Goal: Task Accomplishment & Management: Manage account settings

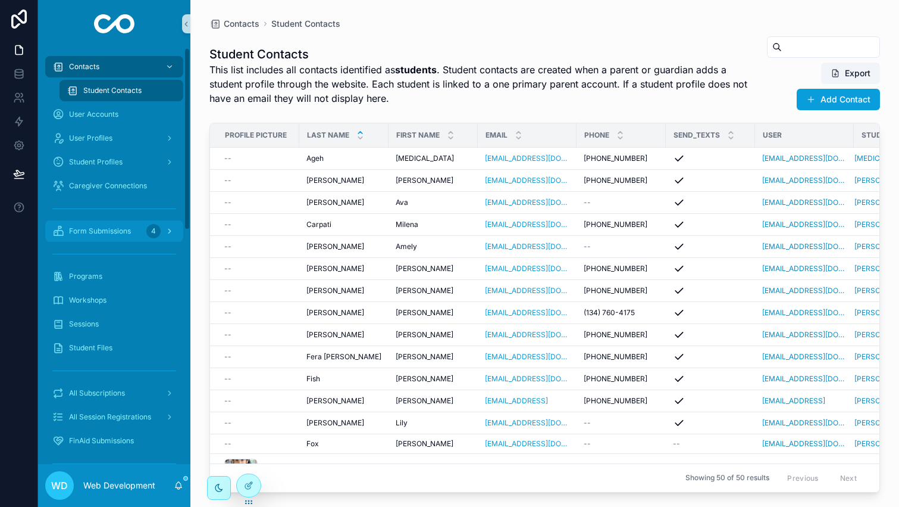
click at [94, 230] on span "Form Submissions" at bounding box center [100, 231] width 62 height 10
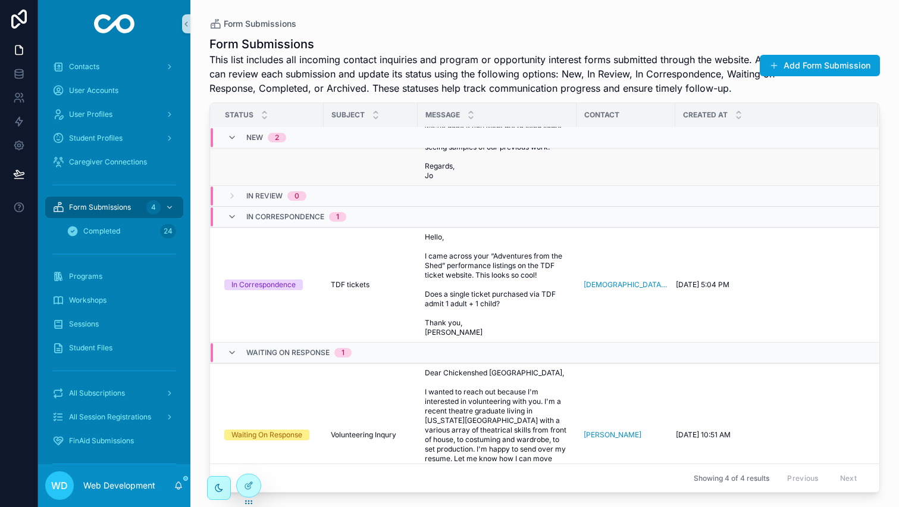
scroll to position [264, 0]
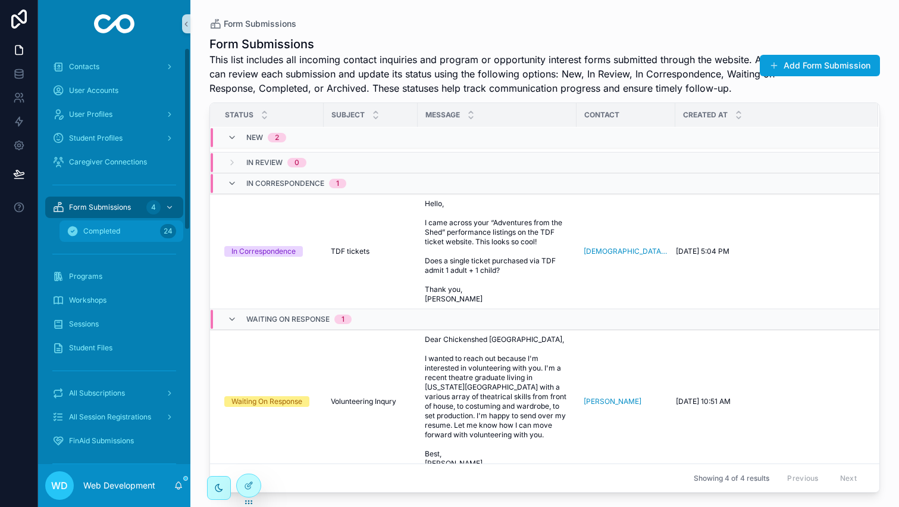
click at [110, 222] on div "Completed 24" at bounding box center [122, 230] width 110 height 19
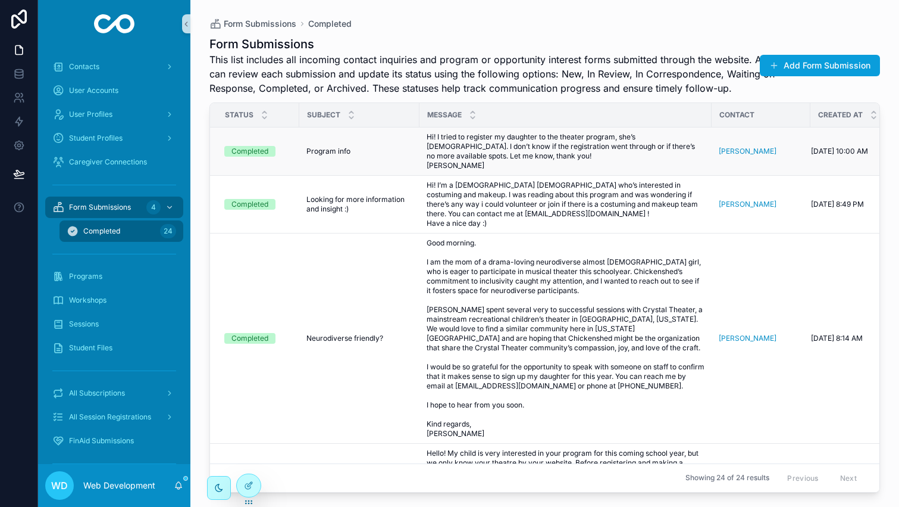
click at [385, 154] on div "Program info Program info" at bounding box center [360, 151] width 106 height 10
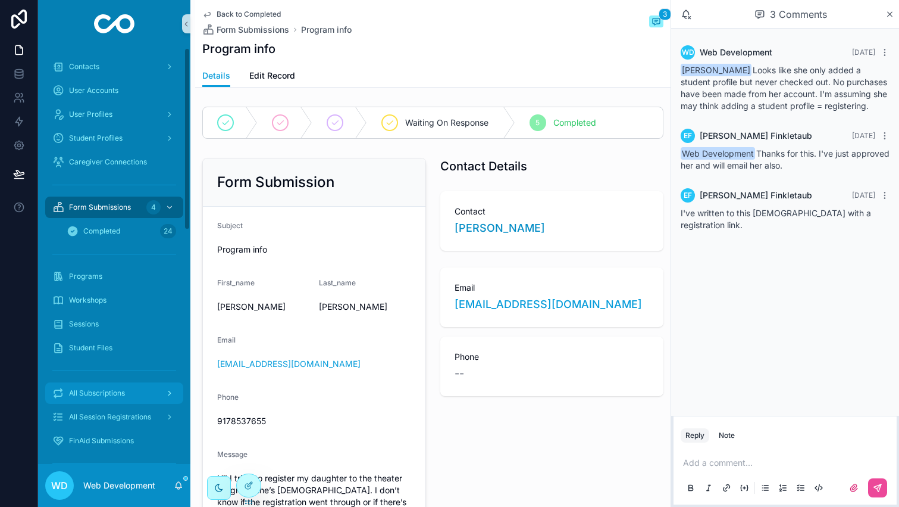
click at [121, 388] on span "All Subscriptions" at bounding box center [97, 393] width 56 height 10
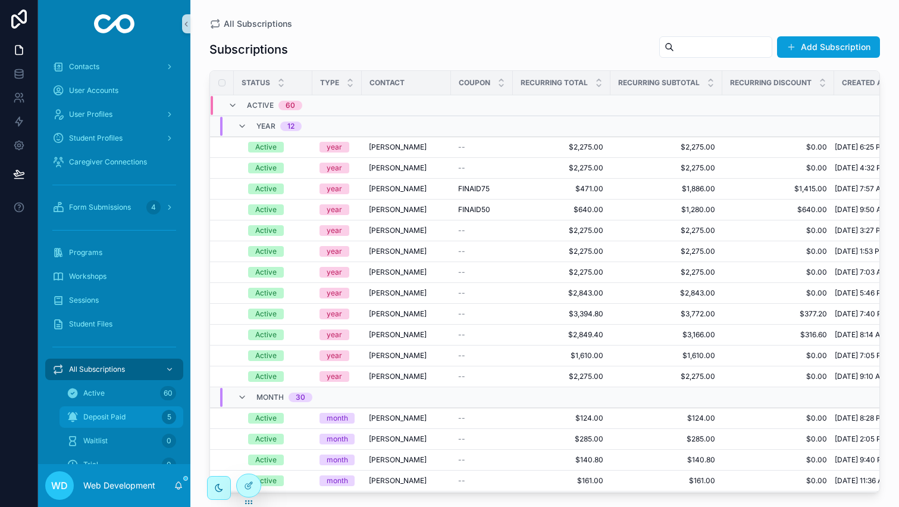
click at [114, 415] on span "Deposit Paid" at bounding box center [104, 417] width 42 height 10
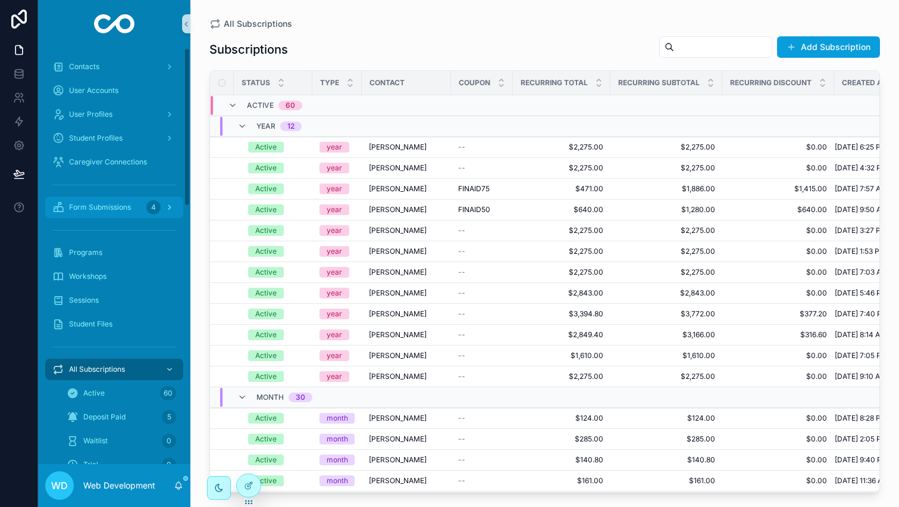
click at [121, 214] on div "Form Submissions 4" at bounding box center [114, 207] width 124 height 19
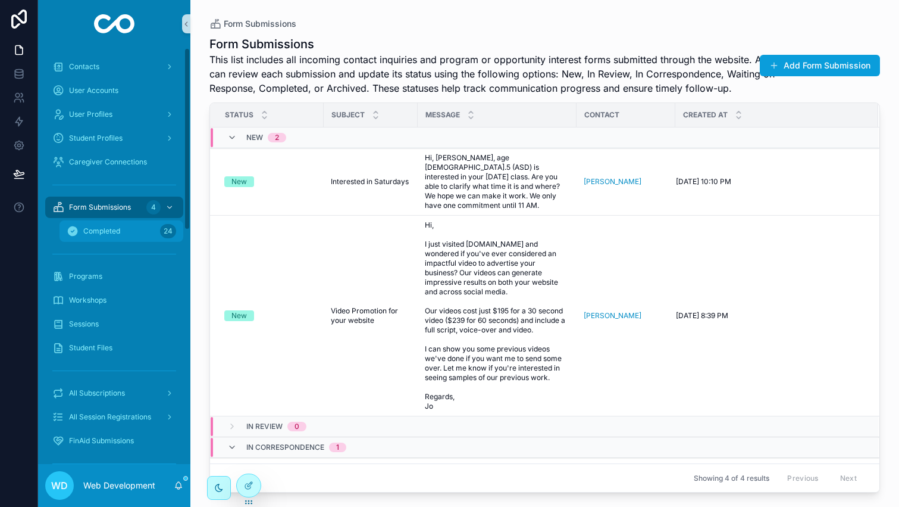
click at [109, 225] on div "Completed 24" at bounding box center [122, 230] width 110 height 19
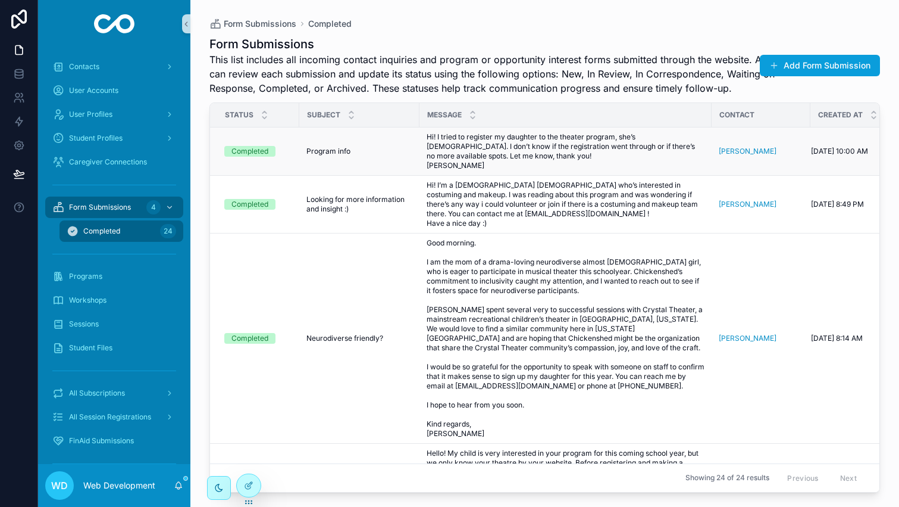
click at [380, 148] on div "Program info Program info" at bounding box center [360, 151] width 106 height 10
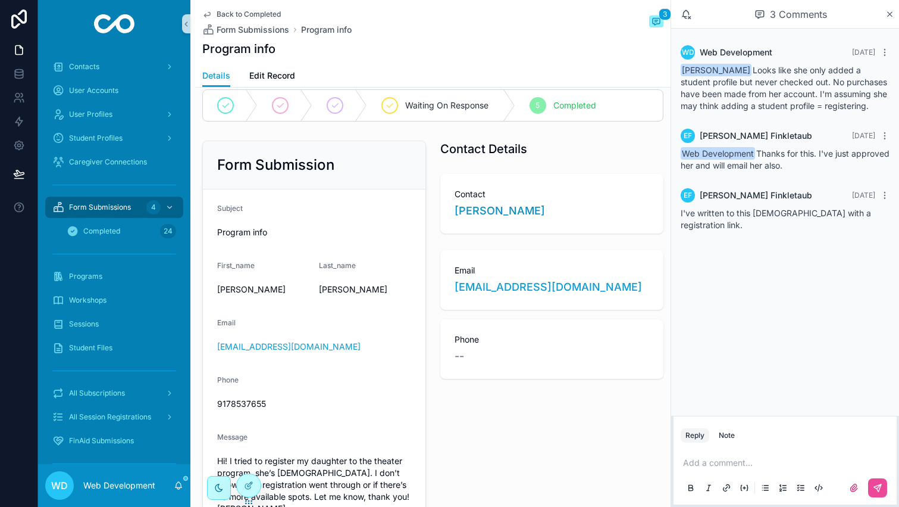
scroll to position [26, 0]
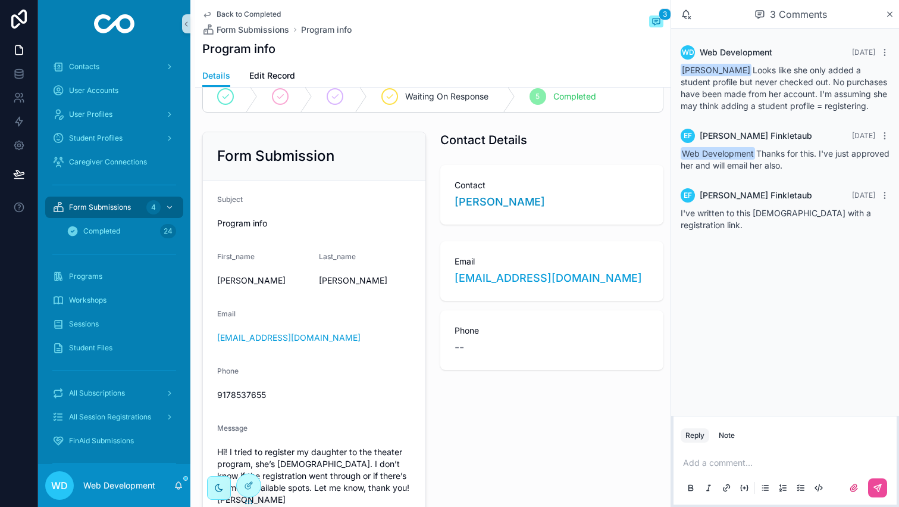
click at [487, 210] on div "Contact [PERSON_NAME]" at bounding box center [552, 195] width 224 height 60
click at [486, 205] on span "[PERSON_NAME]" at bounding box center [500, 201] width 90 height 17
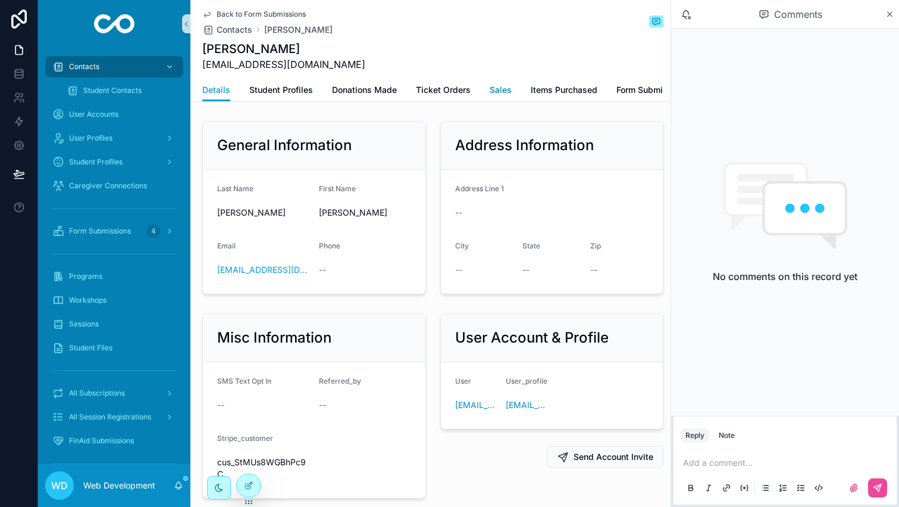
click at [490, 85] on span "Sales" at bounding box center [501, 90] width 22 height 12
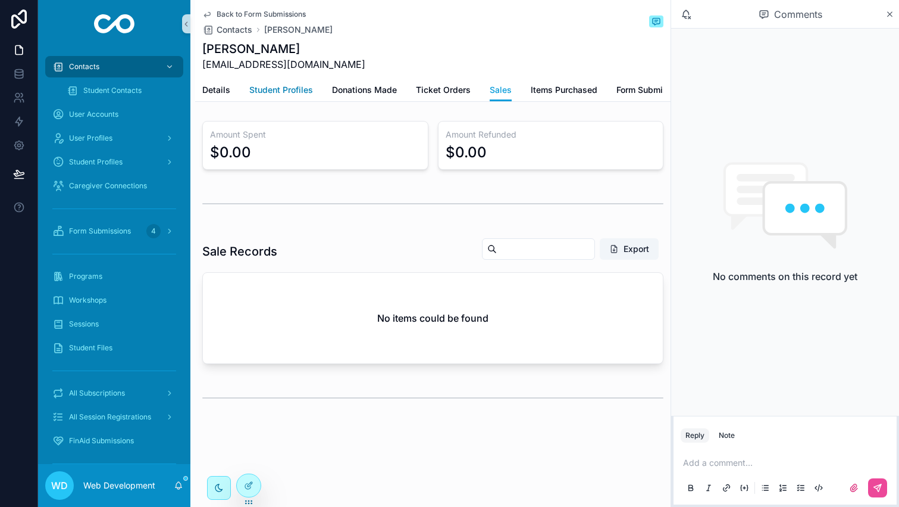
click at [277, 99] on link "Student Profiles" at bounding box center [281, 91] width 64 height 24
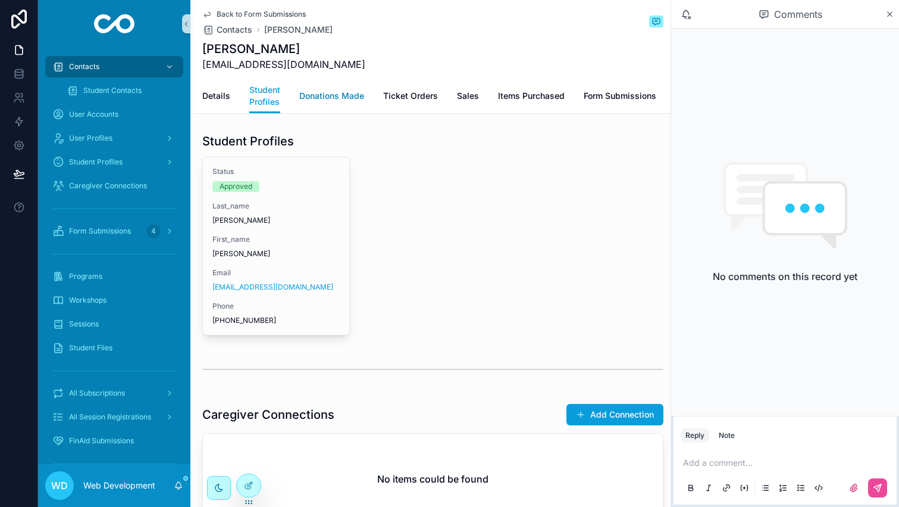
click at [335, 100] on span "Donations Made" at bounding box center [331, 96] width 65 height 12
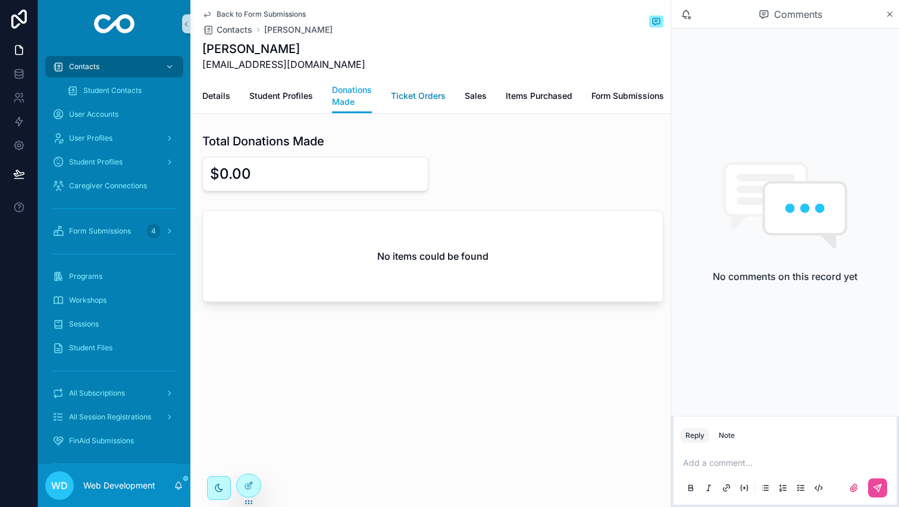
click at [411, 100] on span "Ticket Orders" at bounding box center [418, 96] width 55 height 12
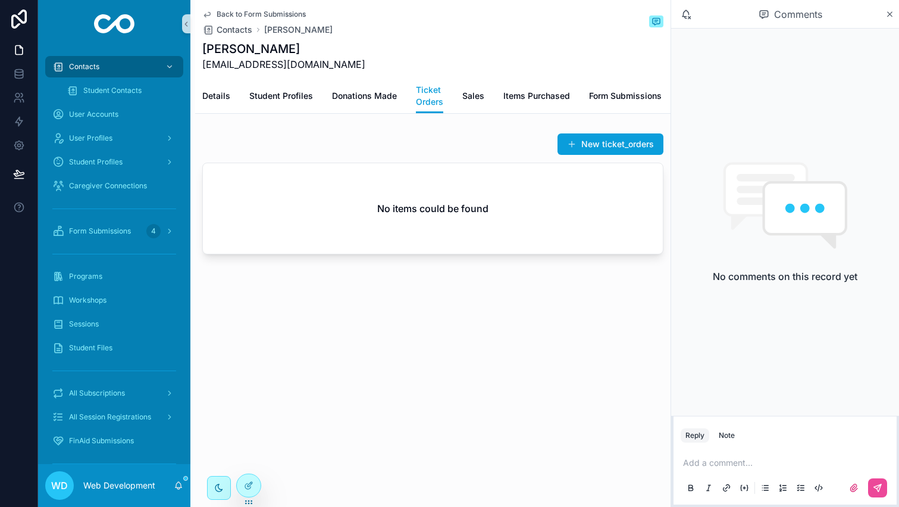
click at [492, 99] on div "Details Student Profiles Donations Made Ticket Orders Sales Items Purchased For…" at bounding box center [432, 96] width 461 height 35
click at [485, 99] on div "Details Student Profiles Donations Made Ticket Orders Sales Items Purchased For…" at bounding box center [432, 96] width 461 height 35
click at [462, 101] on span "Sales" at bounding box center [473, 96] width 22 height 12
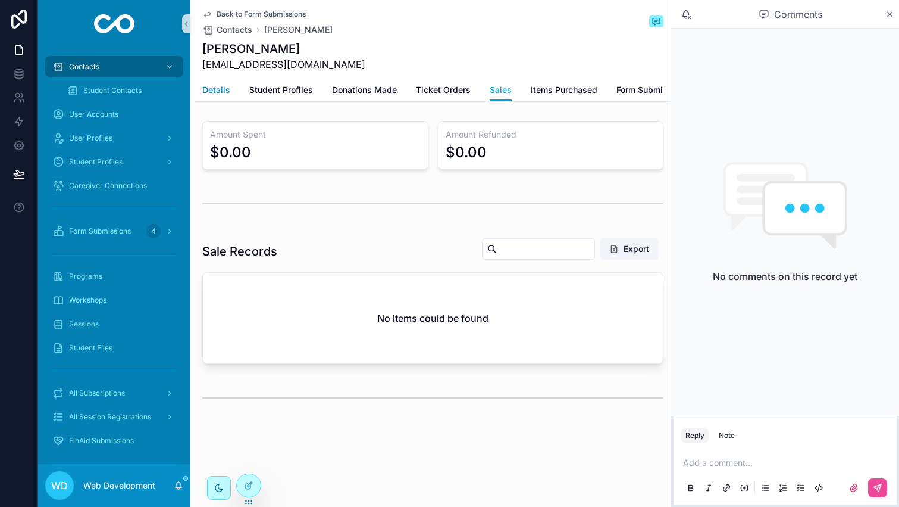
click at [208, 88] on span "Details" at bounding box center [216, 90] width 28 height 12
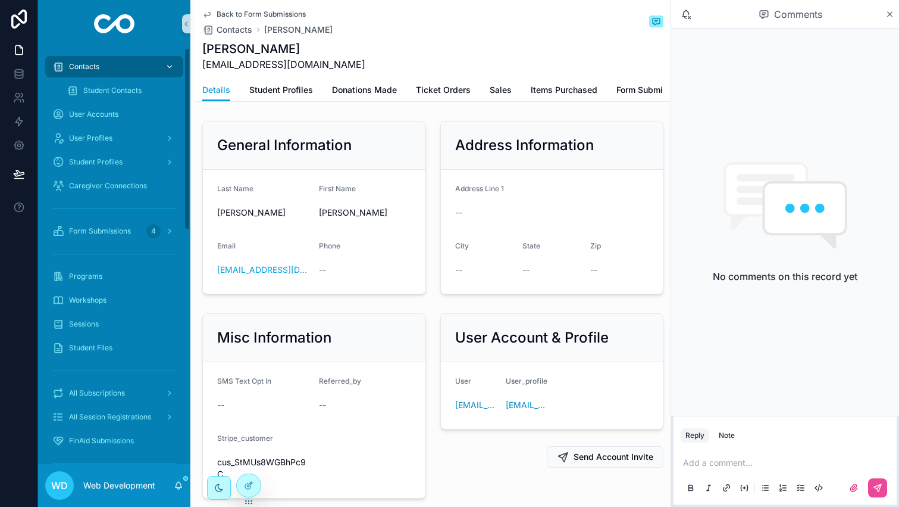
click at [112, 62] on div "Contacts" at bounding box center [114, 66] width 124 height 19
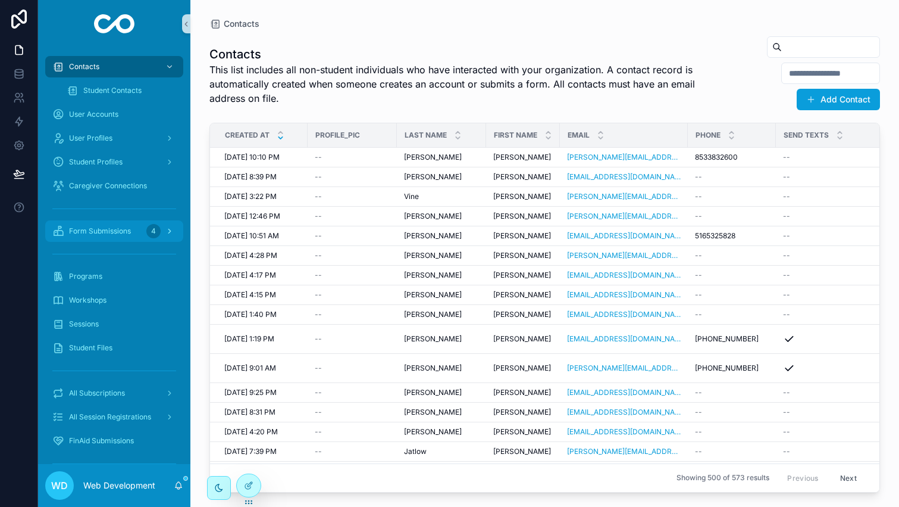
click at [114, 233] on span "Form Submissions" at bounding box center [100, 231] width 62 height 10
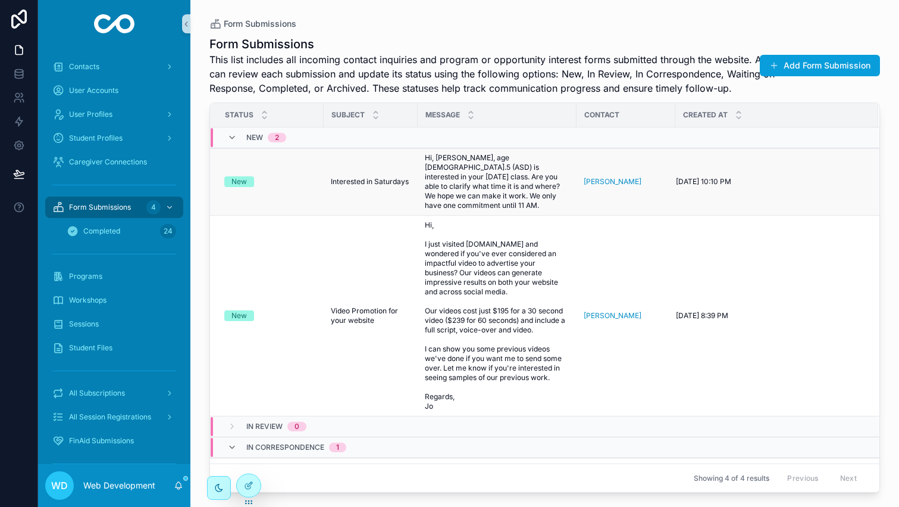
click at [308, 177] on div "New" at bounding box center [270, 181] width 92 height 11
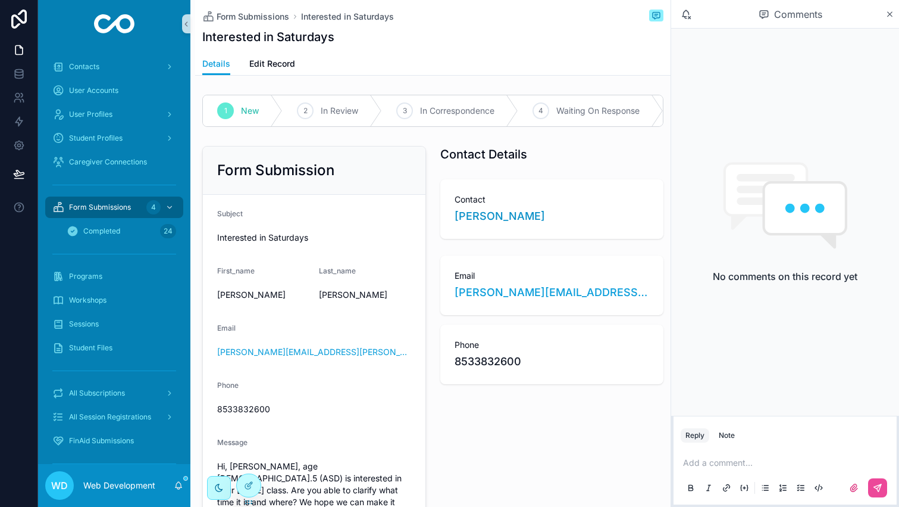
click at [185, 483] on div "WD Web Development" at bounding box center [114, 485] width 152 height 43
click at [176, 484] on icon "scrollable content" at bounding box center [179, 485] width 10 height 10
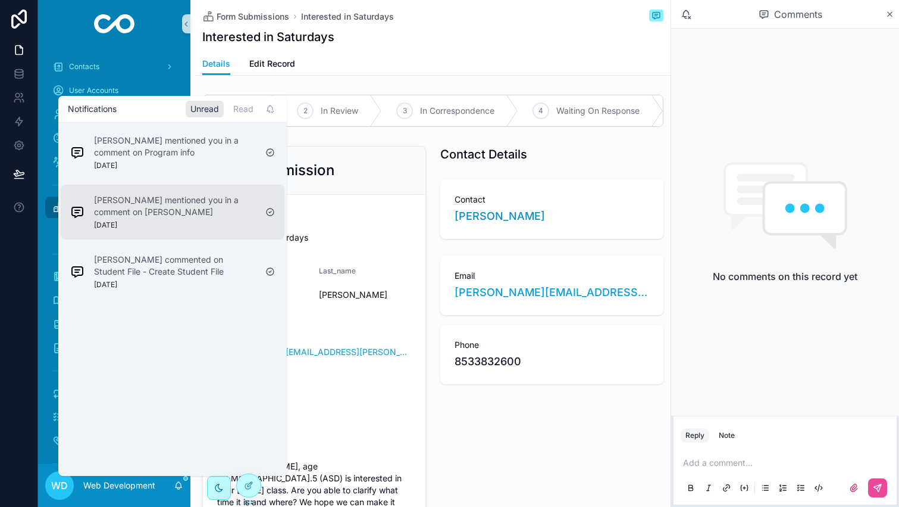
click at [218, 202] on p "[PERSON_NAME] mentioned you in a comment on [PERSON_NAME]" at bounding box center [175, 206] width 162 height 24
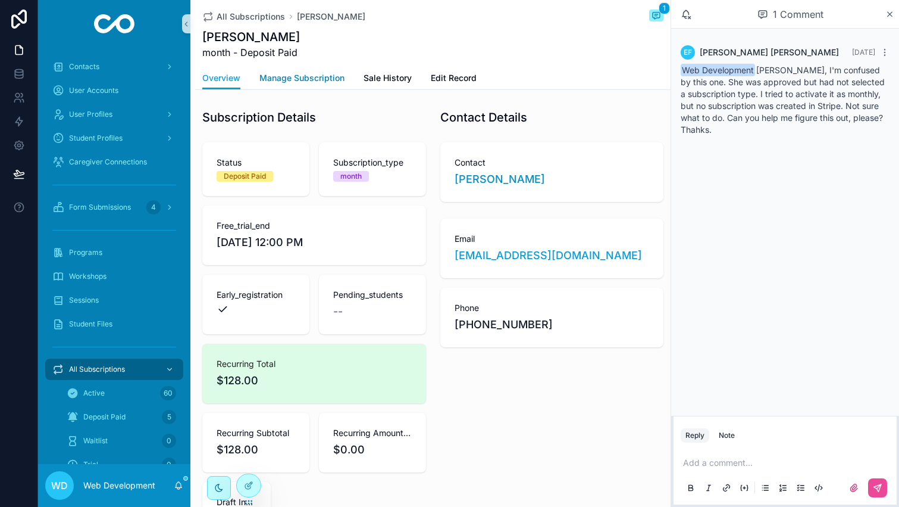
click at [306, 69] on link "Manage Subscription" at bounding box center [302, 79] width 85 height 24
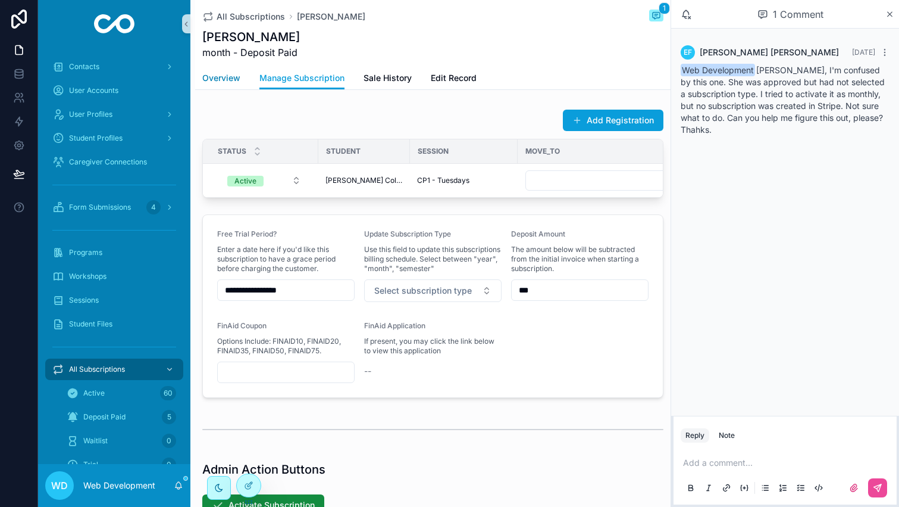
click at [227, 81] on span "Overview" at bounding box center [221, 78] width 38 height 12
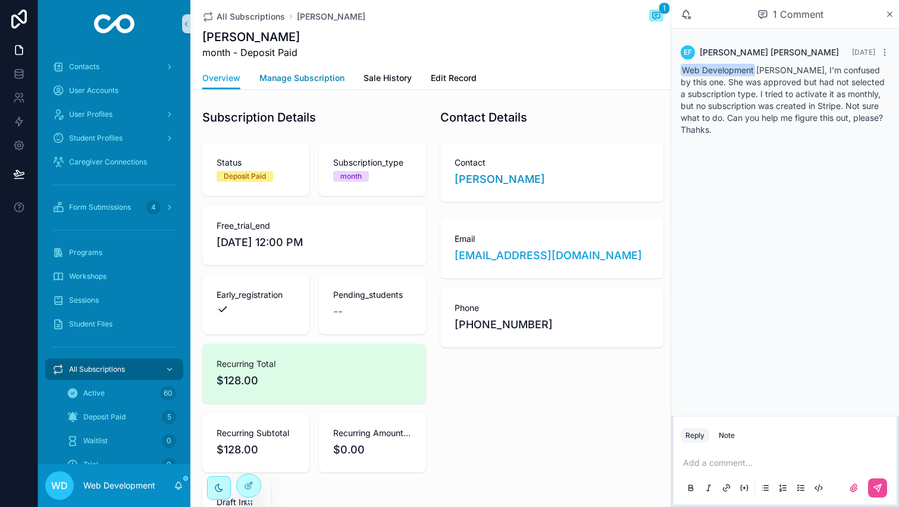
click at [318, 83] on span "Manage Subscription" at bounding box center [302, 78] width 85 height 12
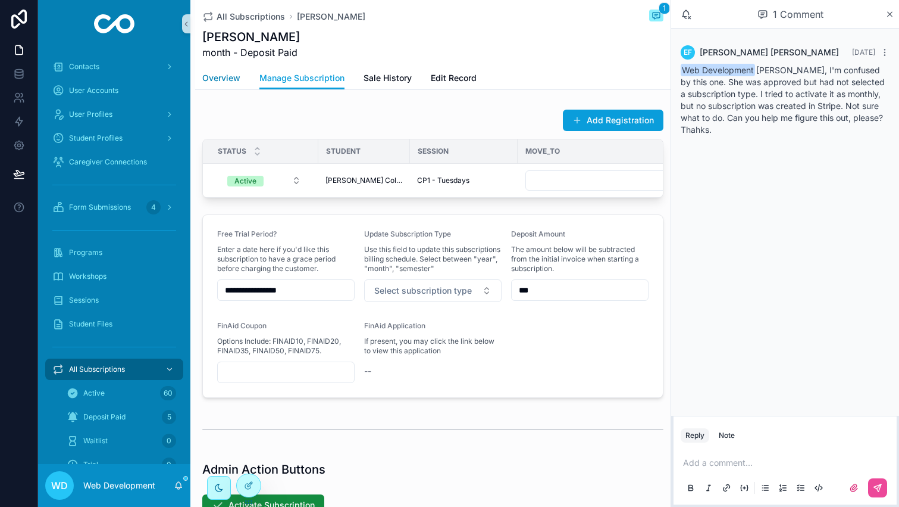
click at [234, 82] on span "Overview" at bounding box center [221, 78] width 38 height 12
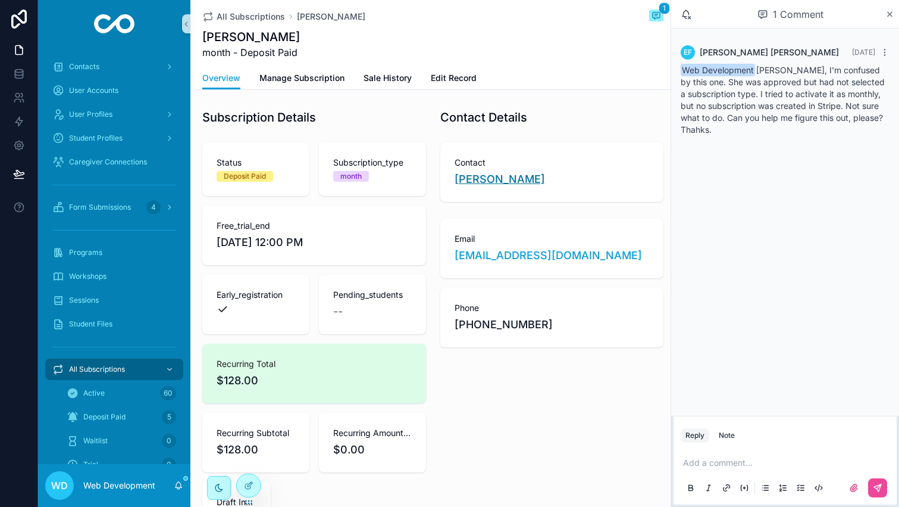
click at [474, 181] on span "[PERSON_NAME]" at bounding box center [500, 179] width 90 height 17
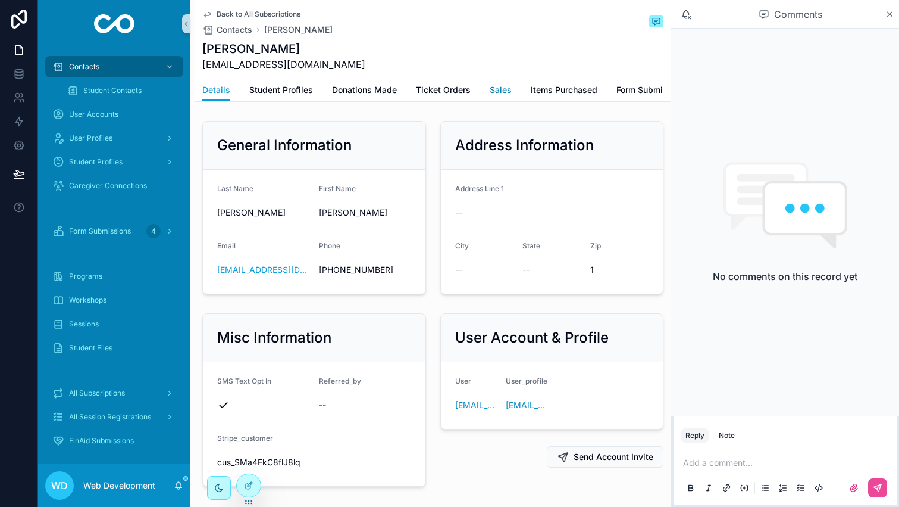
click at [501, 86] on span "Sales" at bounding box center [501, 90] width 22 height 12
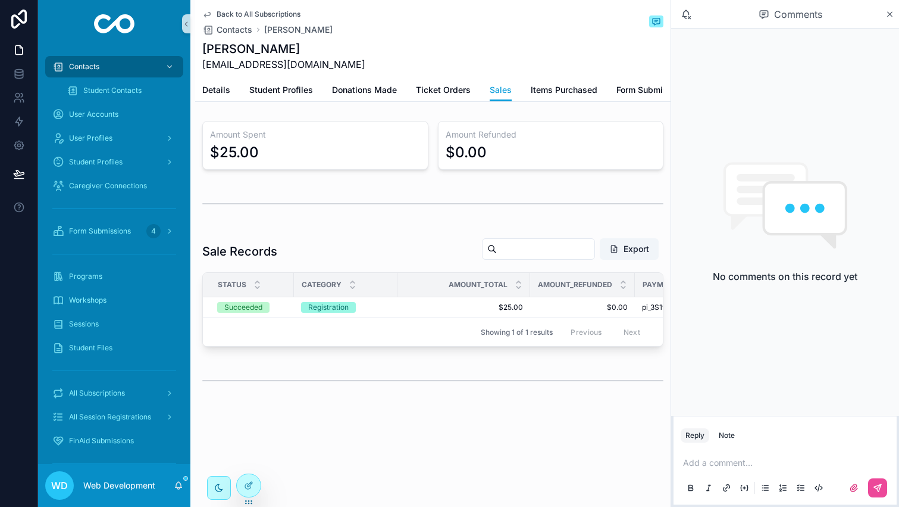
click at [229, 108] on div "Back to All Subscriptions Contacts [PERSON_NAME] [PERSON_NAME] [PERSON_NAME][EM…" at bounding box center [433, 238] width 476 height 476
click at [218, 89] on span "Details" at bounding box center [216, 90] width 28 height 12
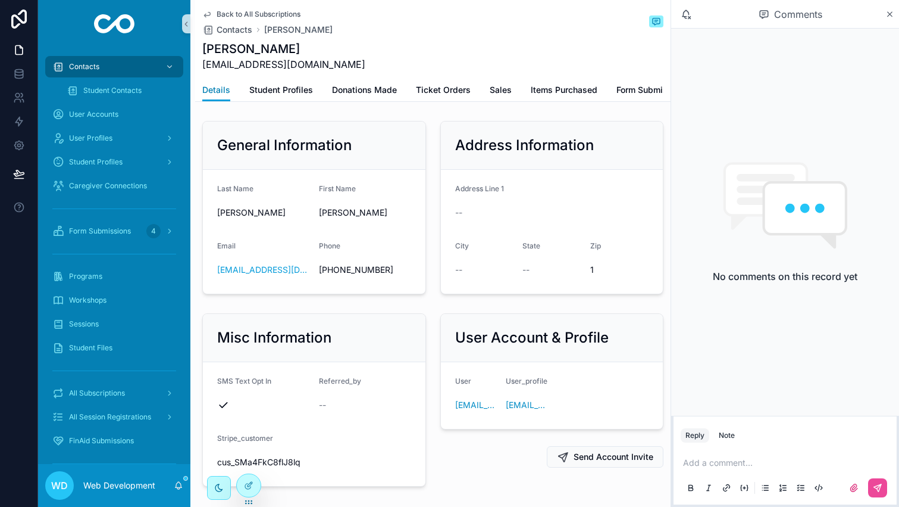
scroll to position [61, 0]
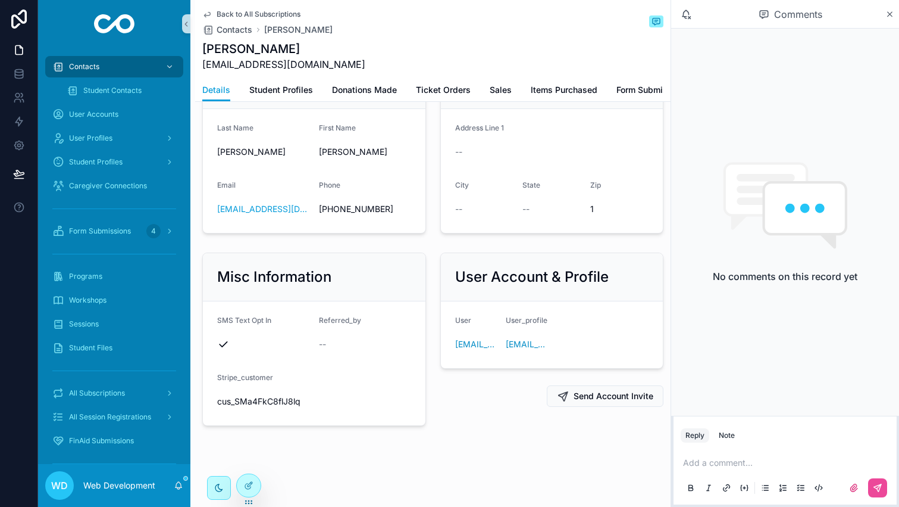
click at [282, 406] on span "cus_SMa4FkC8flJ8lq" at bounding box center [263, 401] width 92 height 12
copy span "cus_SMa4FkC8flJ8lq"
click at [231, 11] on span "Back to All Subscriptions" at bounding box center [259, 15] width 84 height 10
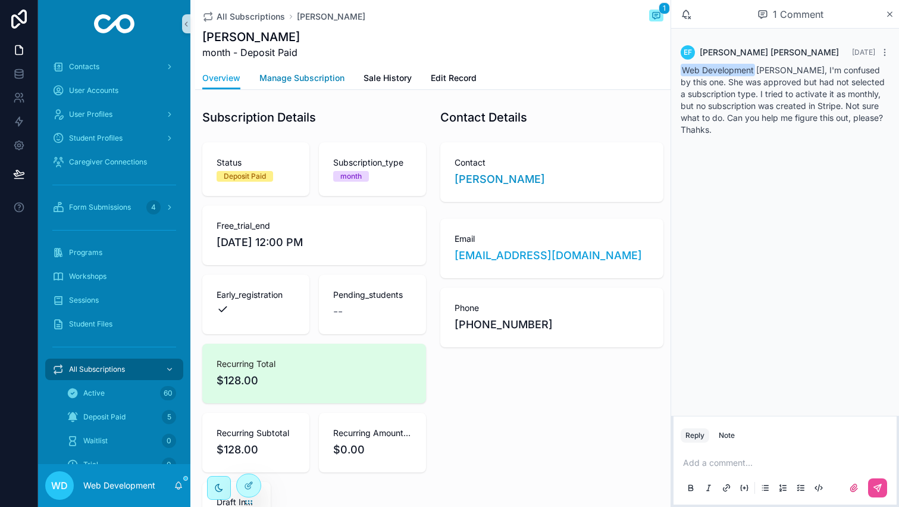
click at [314, 77] on span "Manage Subscription" at bounding box center [302, 78] width 85 height 12
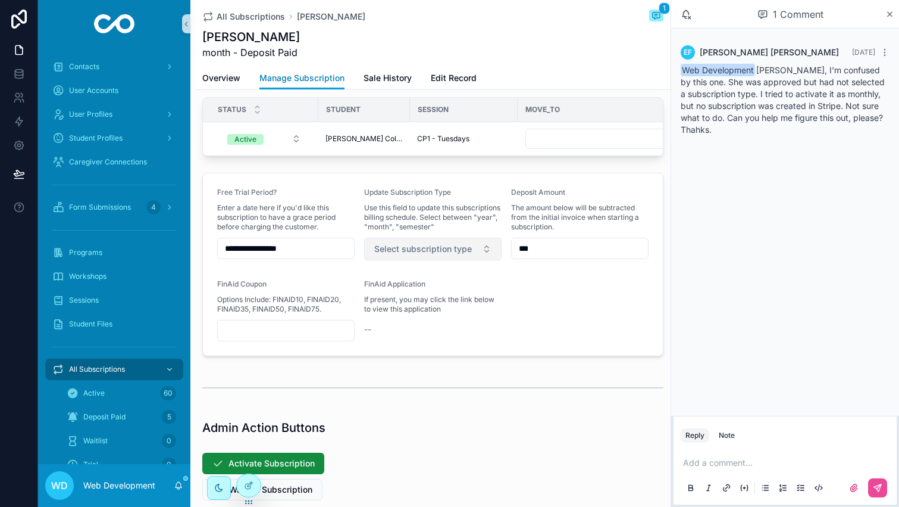
scroll to position [49, 0]
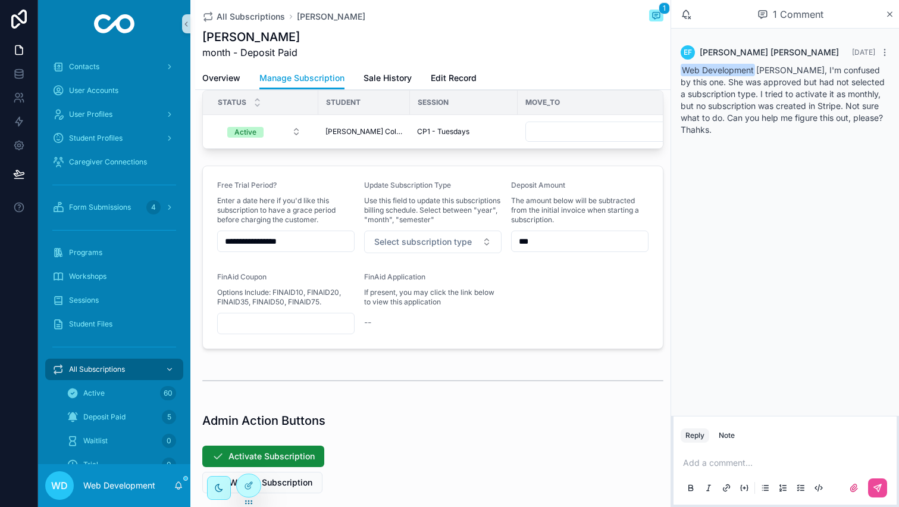
click at [320, 245] on input "**********" at bounding box center [286, 241] width 136 height 17
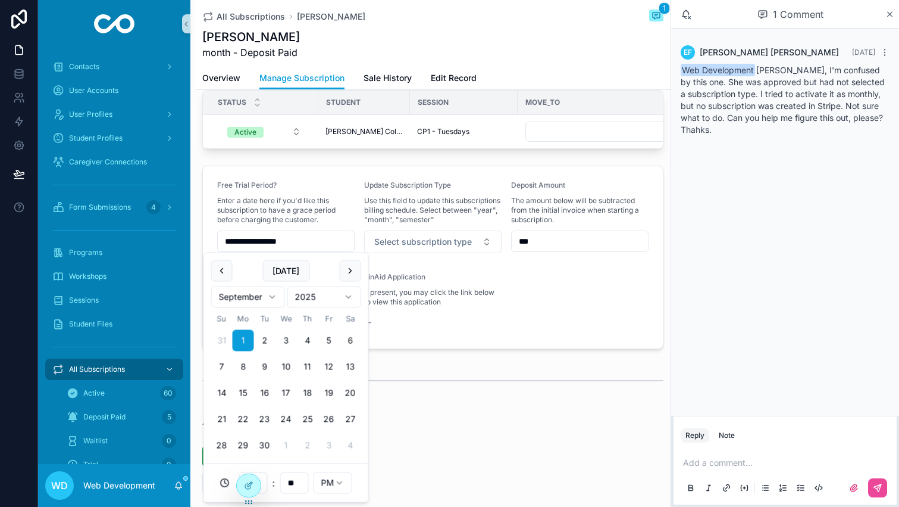
click at [320, 245] on input "**********" at bounding box center [286, 241] width 136 height 17
click at [446, 291] on span "If present, you may click the link below to view this application" at bounding box center [432, 296] width 137 height 19
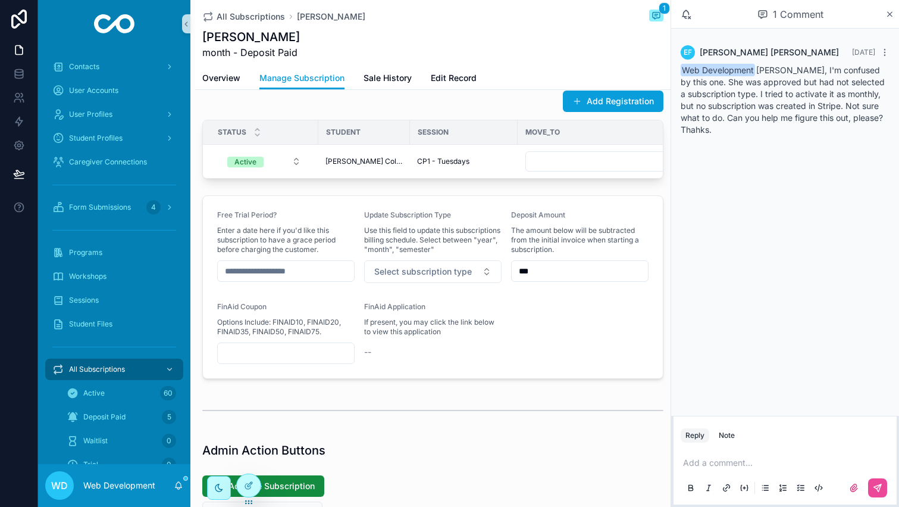
scroll to position [0, 0]
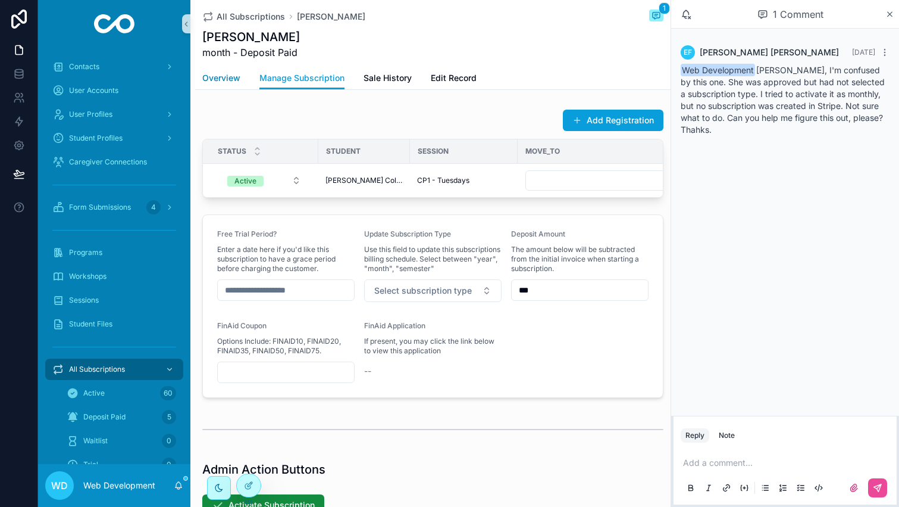
click at [232, 80] on span "Overview" at bounding box center [221, 78] width 38 height 12
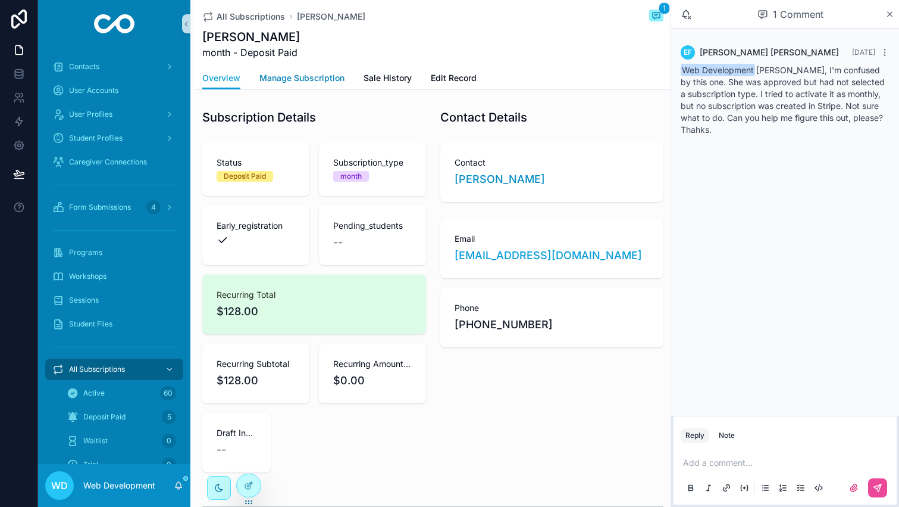
click at [302, 81] on span "Manage Subscription" at bounding box center [302, 78] width 85 height 12
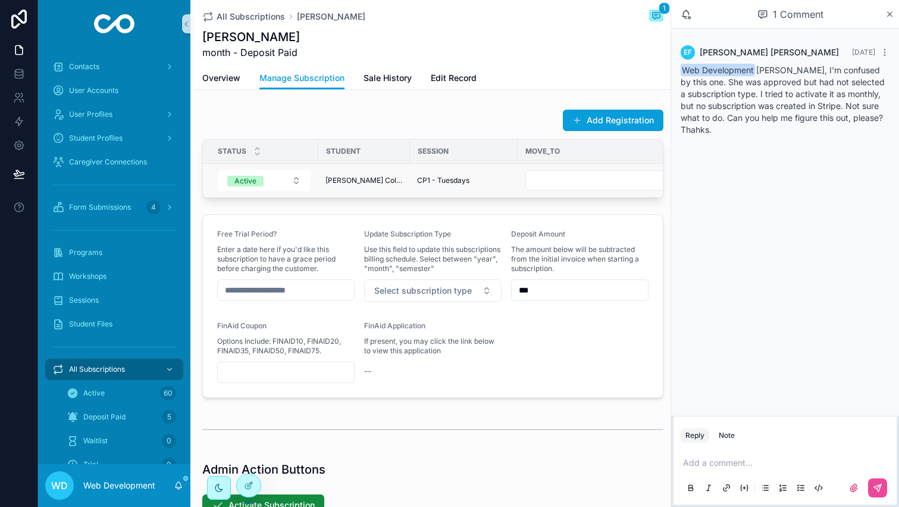
click at [364, 171] on td "[PERSON_NAME] Colastra [PERSON_NAME]" at bounding box center [364, 181] width 92 height 34
click at [368, 179] on span "[PERSON_NAME] Colastra [PERSON_NAME]" at bounding box center [364, 181] width 77 height 10
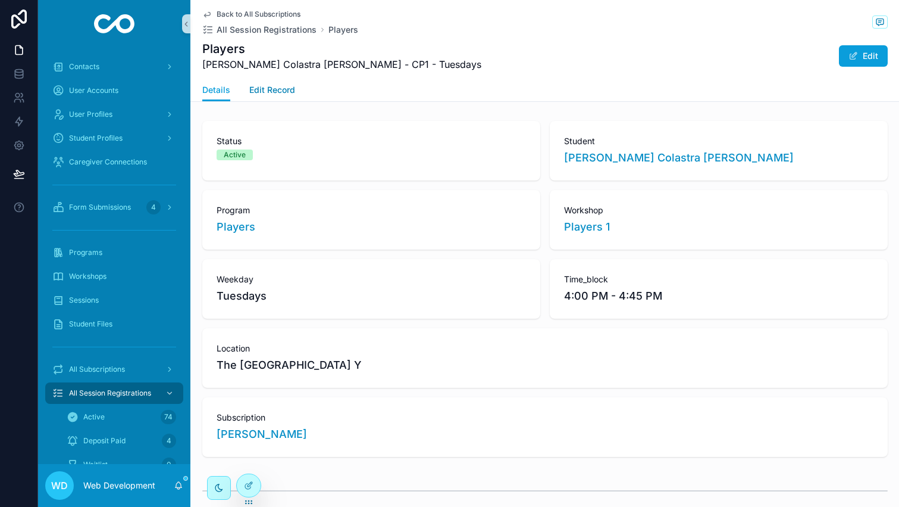
click at [266, 88] on span "Edit Record" at bounding box center [272, 90] width 46 height 12
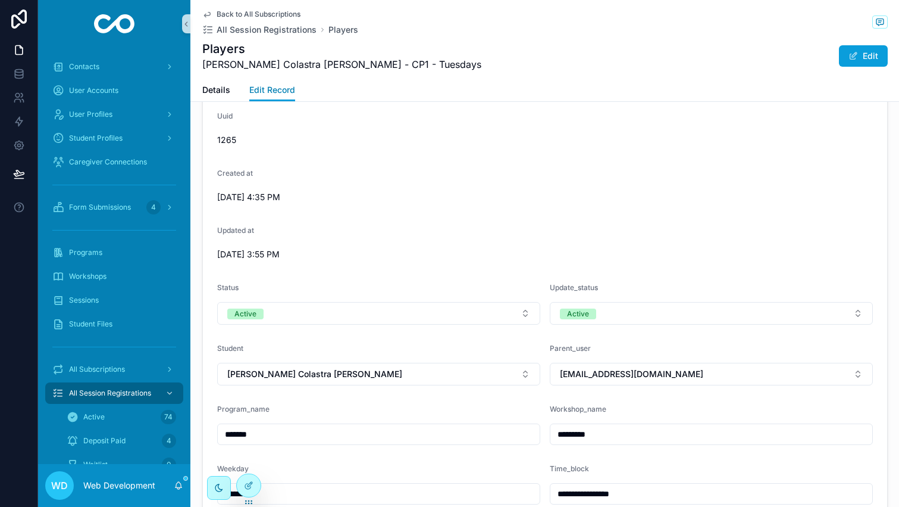
scroll to position [107, 0]
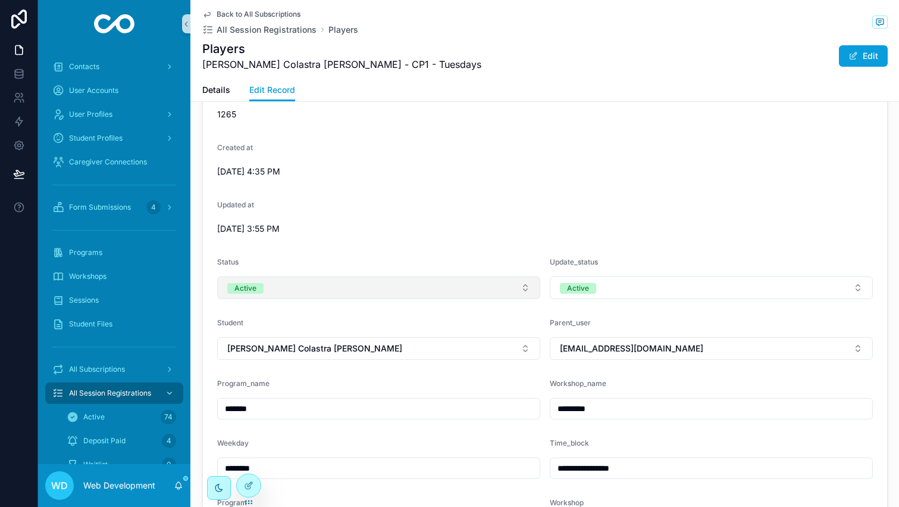
click at [451, 295] on button "Active" at bounding box center [378, 287] width 323 height 23
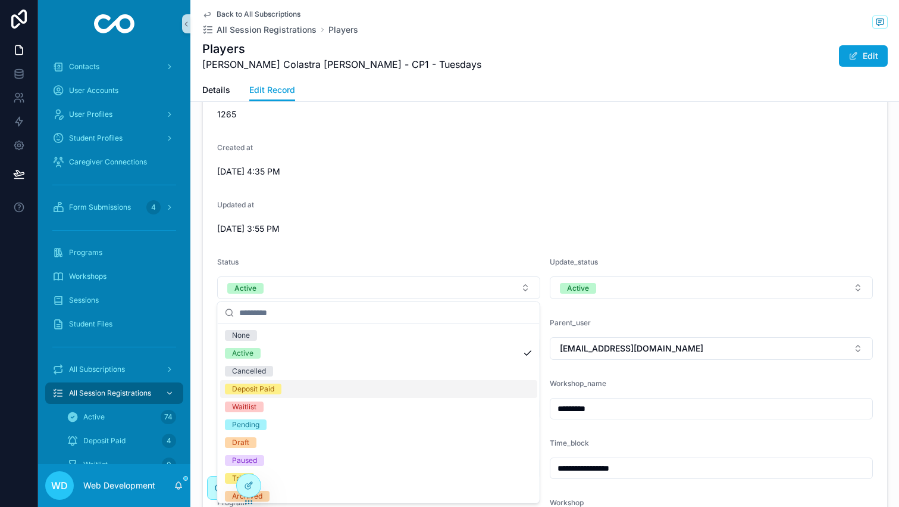
click at [424, 383] on div "Deposit Paid" at bounding box center [378, 389] width 317 height 18
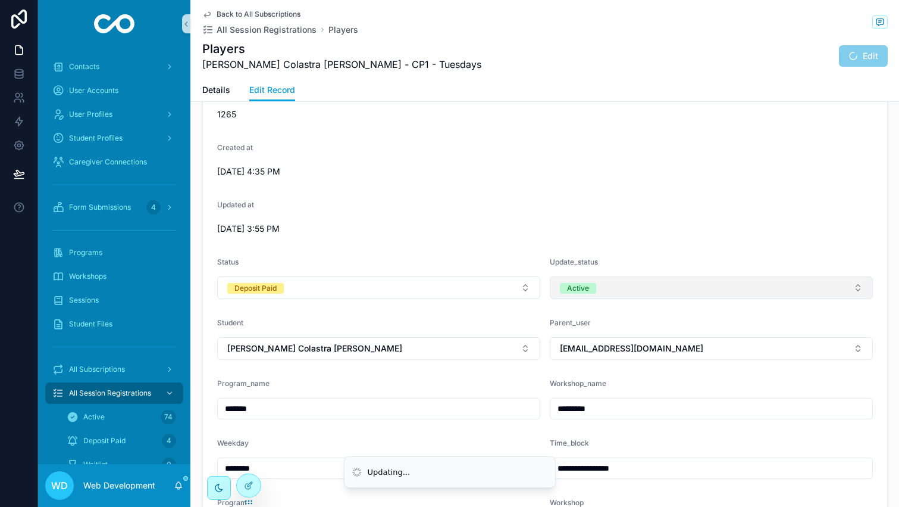
click at [615, 293] on button "Active" at bounding box center [711, 287] width 323 height 23
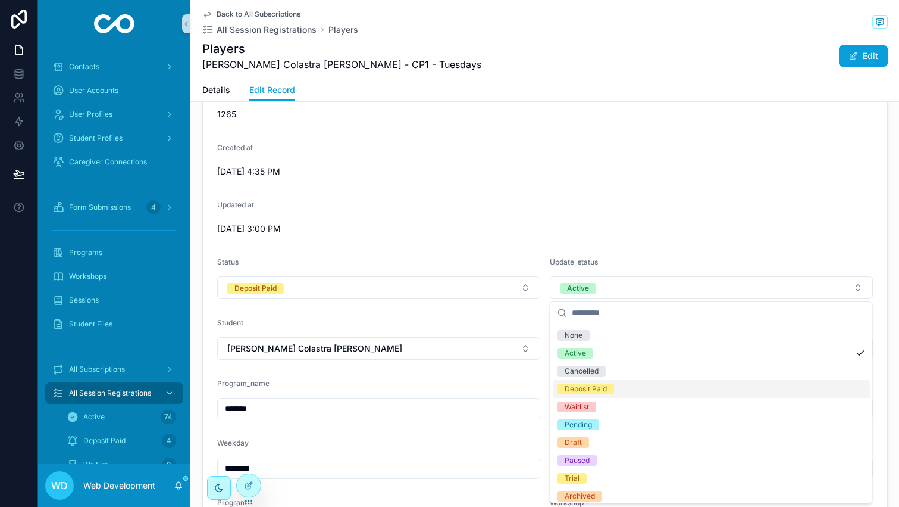
click at [605, 385] on div "Deposit Paid" at bounding box center [586, 388] width 42 height 11
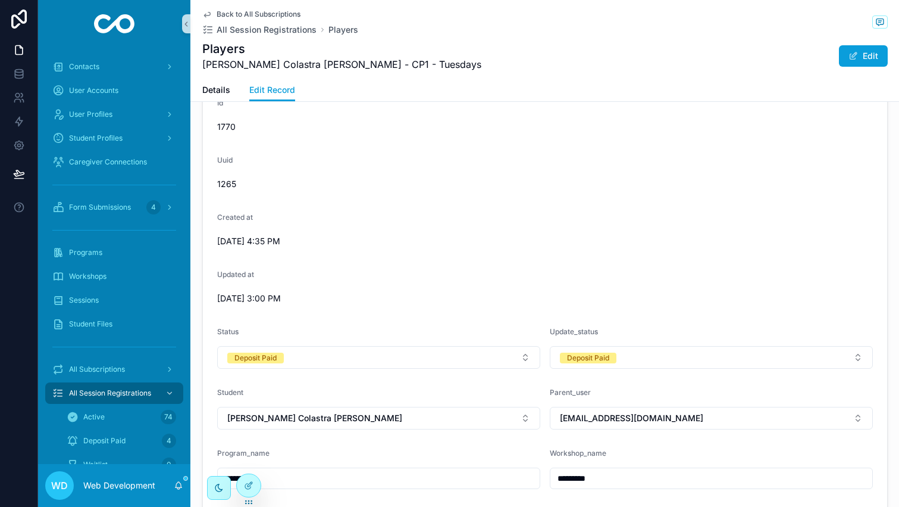
scroll to position [0, 0]
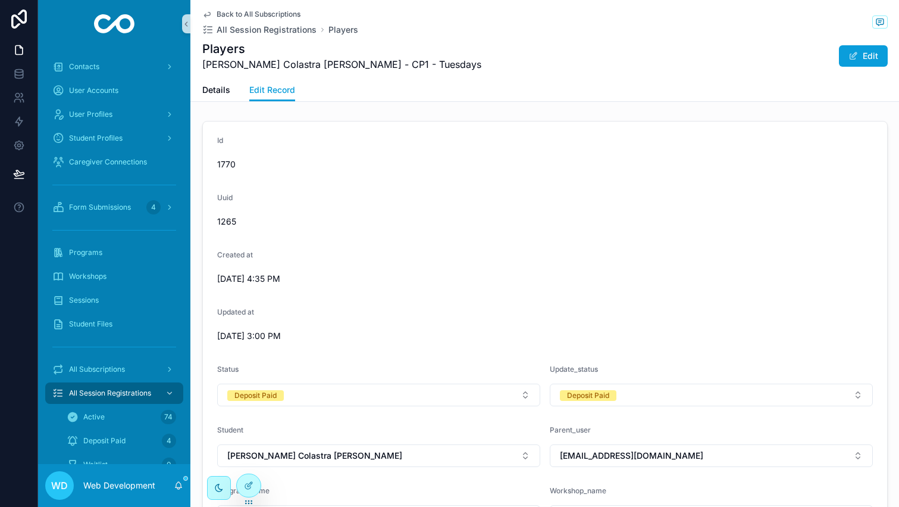
click at [231, 13] on span "Back to All Subscriptions" at bounding box center [259, 15] width 84 height 10
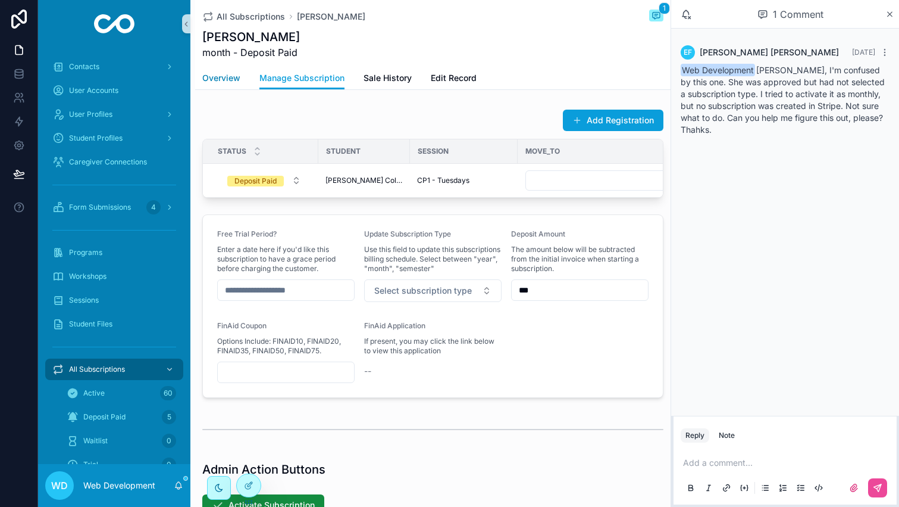
click at [229, 77] on span "Overview" at bounding box center [221, 78] width 38 height 12
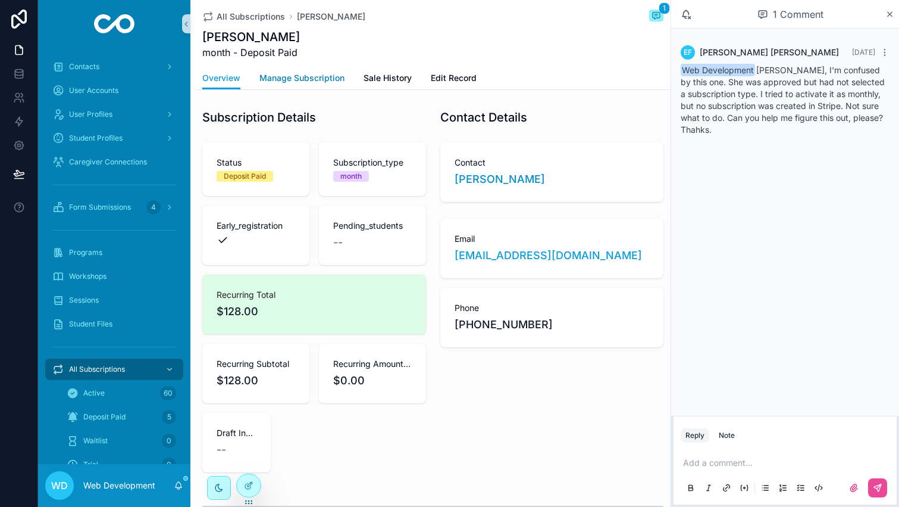
click at [302, 77] on span "Manage Subscription" at bounding box center [302, 78] width 85 height 12
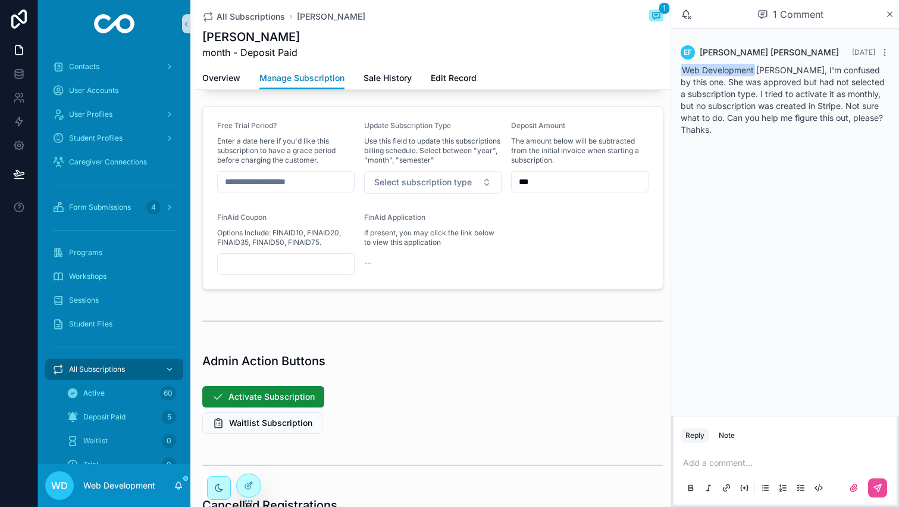
scroll to position [137, 0]
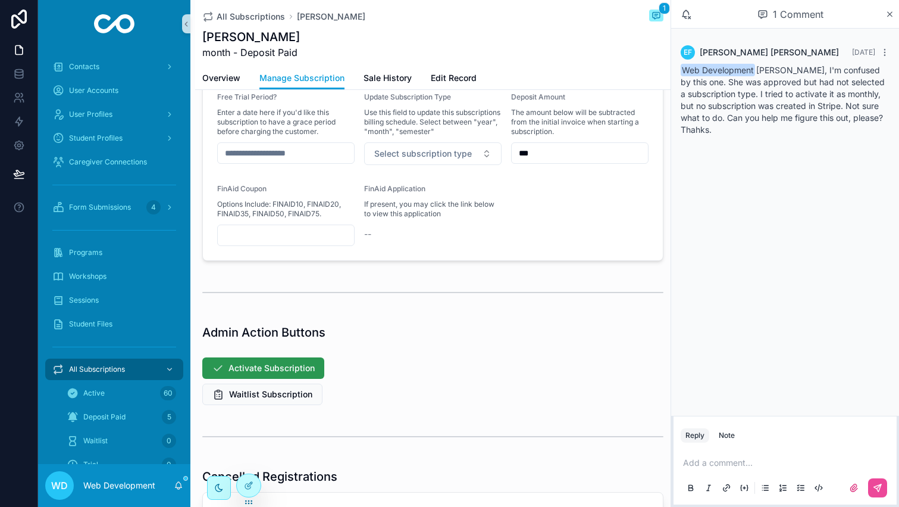
click at [276, 368] on span "Activate Subscription" at bounding box center [272, 368] width 86 height 12
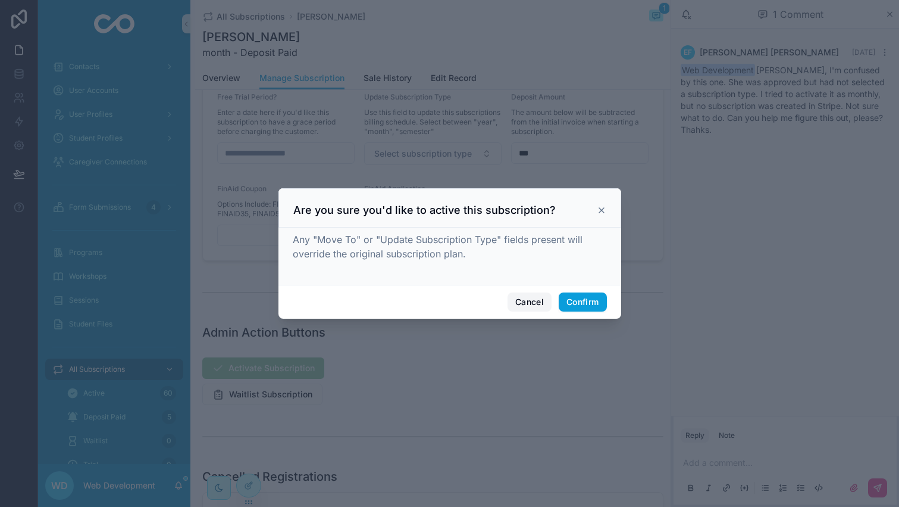
click at [524, 304] on button "Cancel" at bounding box center [530, 301] width 44 height 19
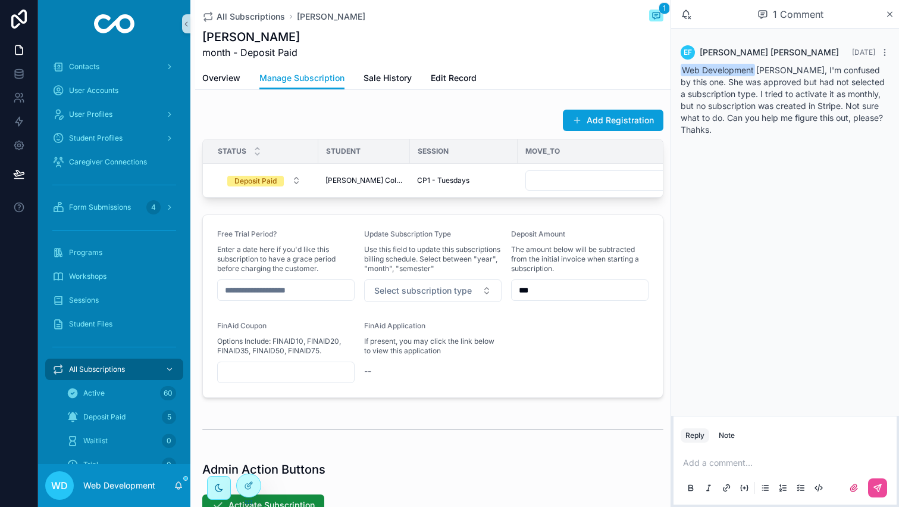
scroll to position [65, 0]
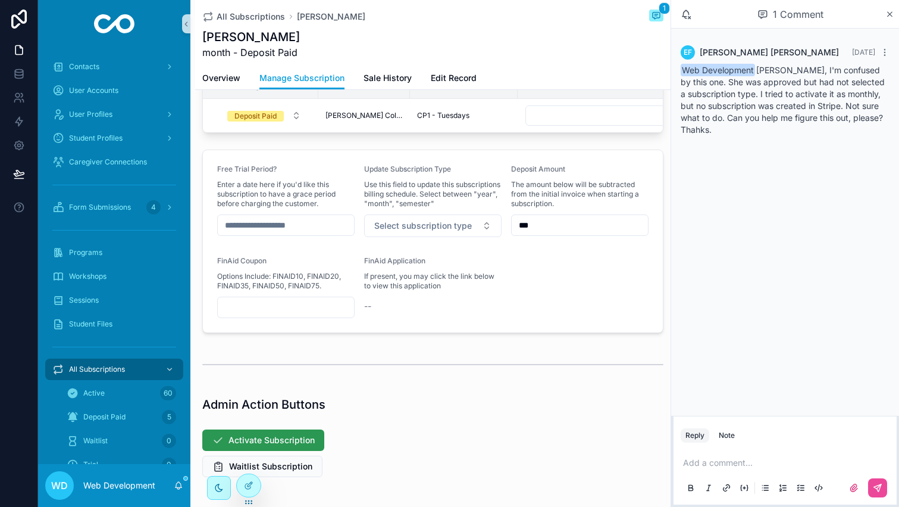
click at [291, 433] on button "Activate Subscription" at bounding box center [263, 439] width 122 height 21
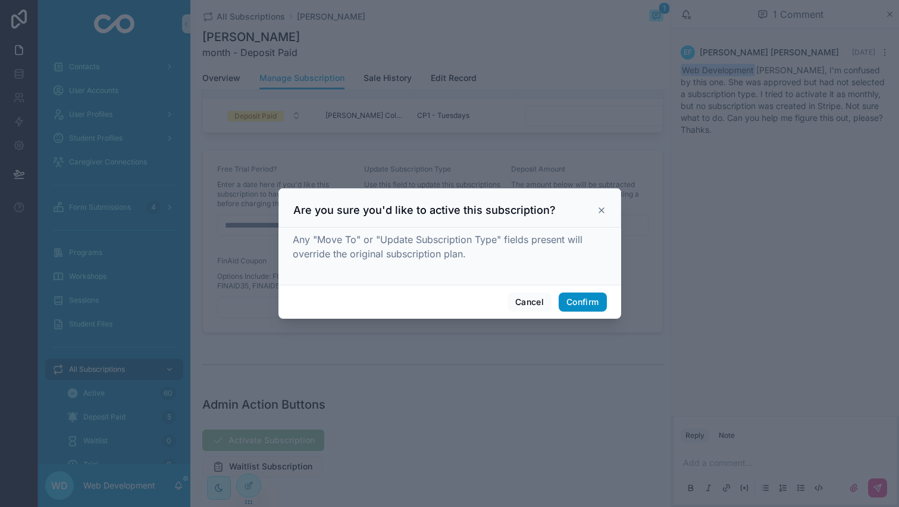
click at [596, 307] on button "Confirm" at bounding box center [583, 301] width 48 height 19
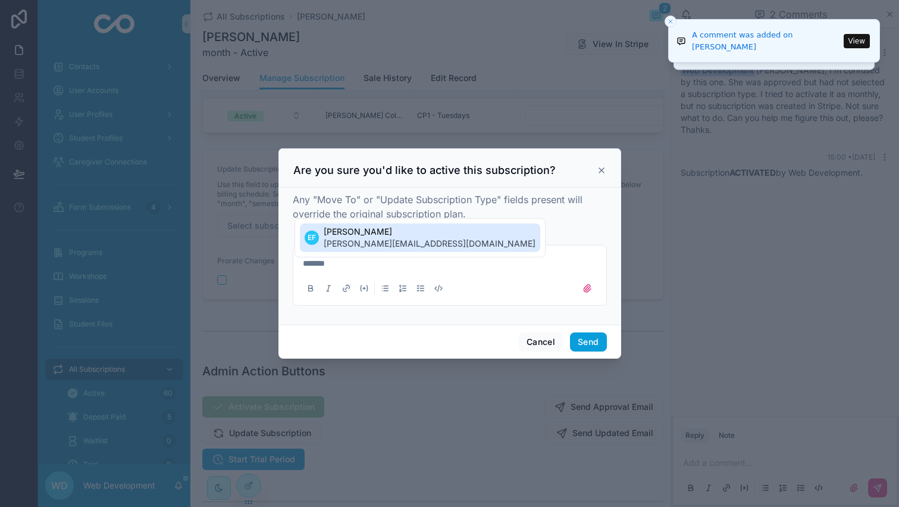
click at [396, 236] on span "[PERSON_NAME]" at bounding box center [430, 232] width 212 height 12
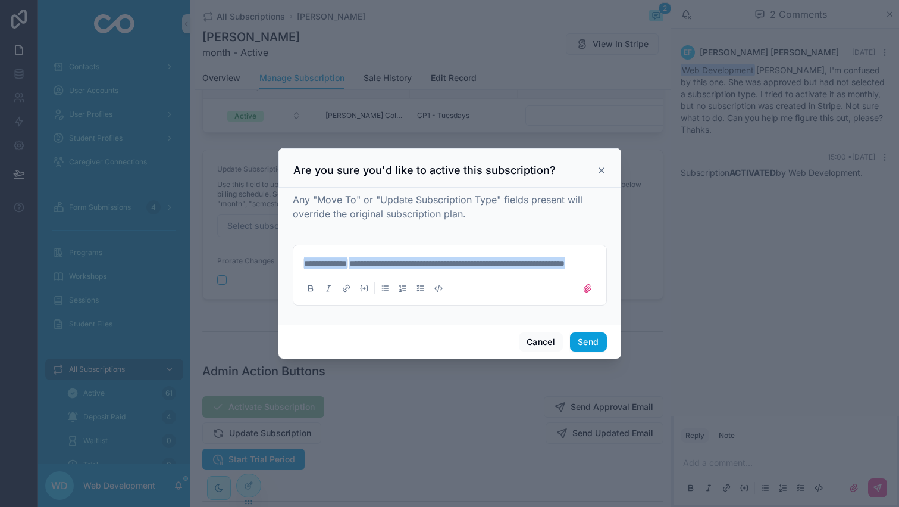
click at [302, 268] on div "**********" at bounding box center [450, 275] width 299 height 50
click at [351, 267] on span "**********" at bounding box center [456, 263] width 215 height 8
drag, startPoint x: 305, startPoint y: 268, endPoint x: 386, endPoint y: 268, distance: 81.0
click at [386, 268] on p "**********" at bounding box center [452, 263] width 299 height 12
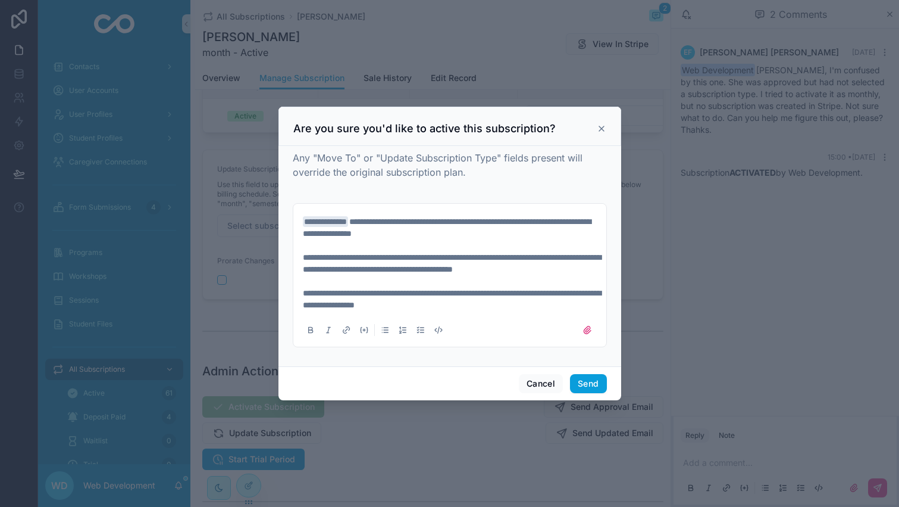
click at [557, 270] on span "**********" at bounding box center [452, 263] width 298 height 20
click at [431, 290] on span "**********" at bounding box center [452, 299] width 298 height 20
click at [464, 304] on p "**********" at bounding box center [452, 262] width 299 height 95
click at [586, 379] on button "Send" at bounding box center [588, 383] width 36 height 19
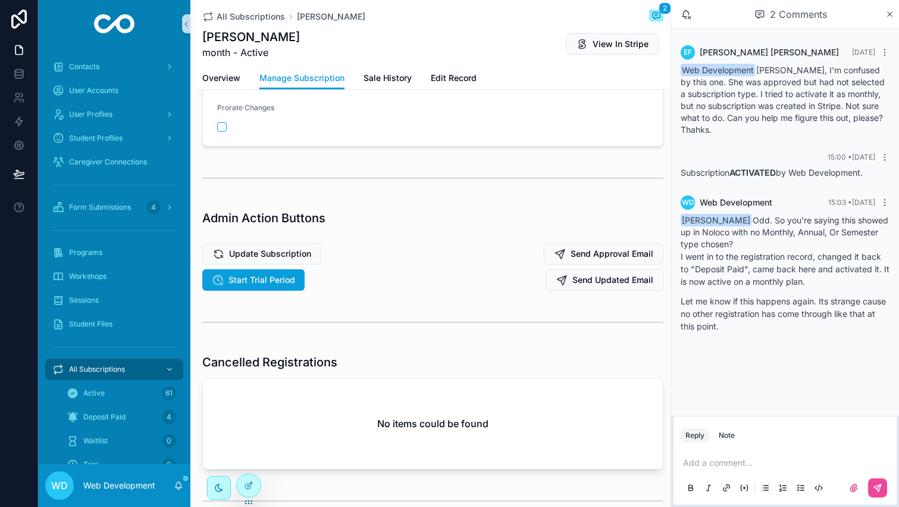
scroll to position [0, 0]
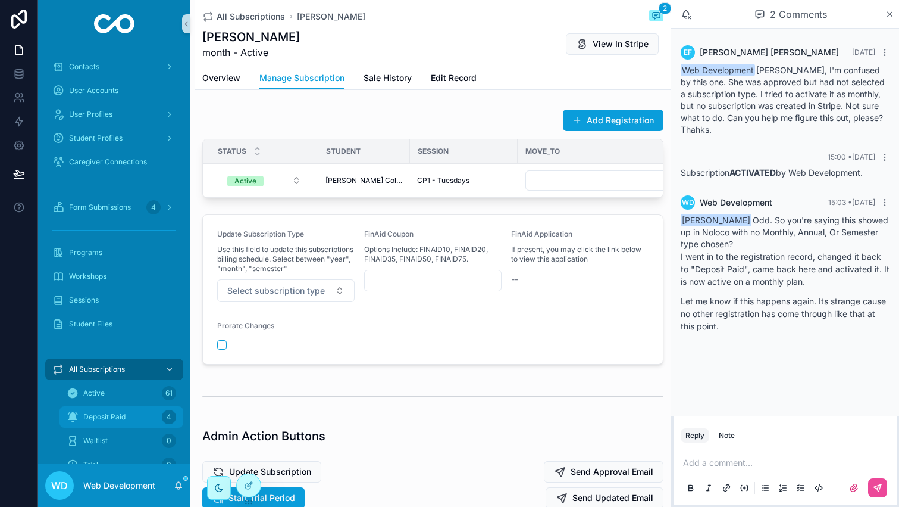
click at [118, 418] on span "Deposit Paid" at bounding box center [104, 417] width 42 height 10
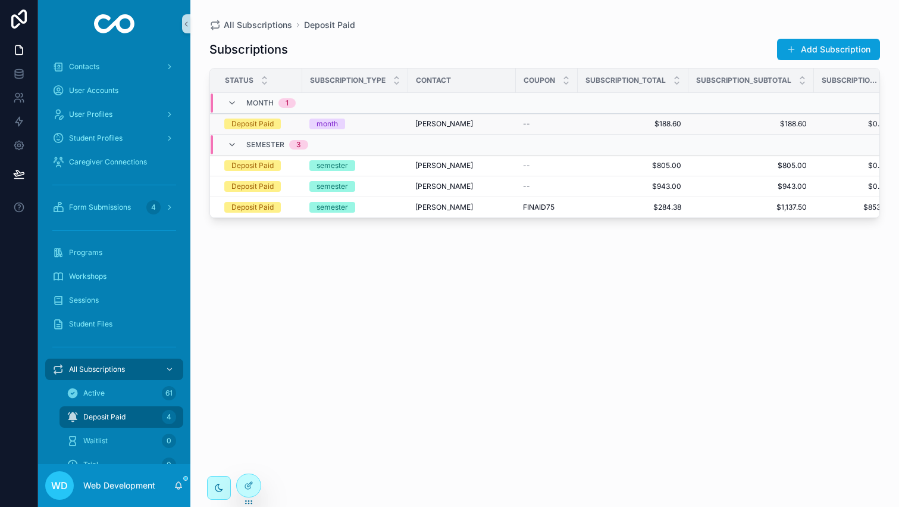
click at [390, 124] on div "month" at bounding box center [356, 123] width 92 height 11
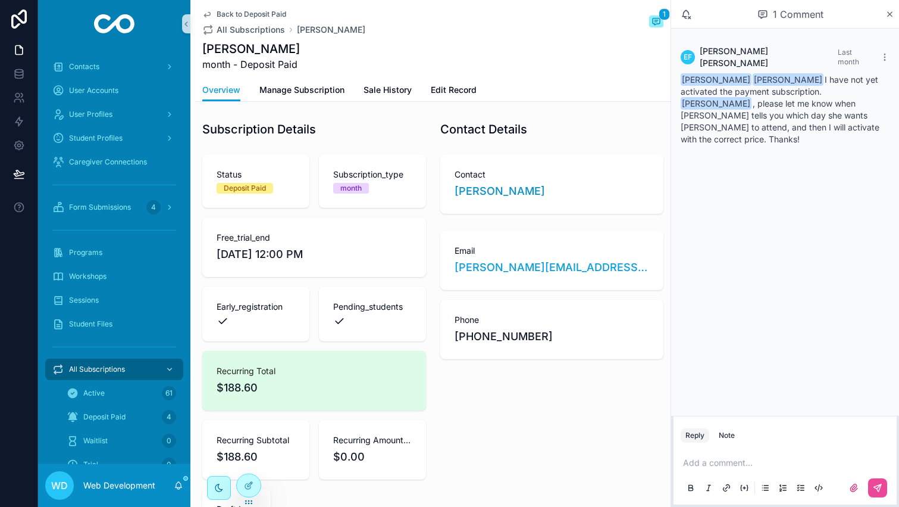
click at [218, 8] on div "Back to Deposit Paid All Subscriptions [PERSON_NAME] 1 [PERSON_NAME] month - De…" at bounding box center [432, 39] width 461 height 79
click at [218, 15] on span "Back to Deposit Paid" at bounding box center [252, 15] width 70 height 10
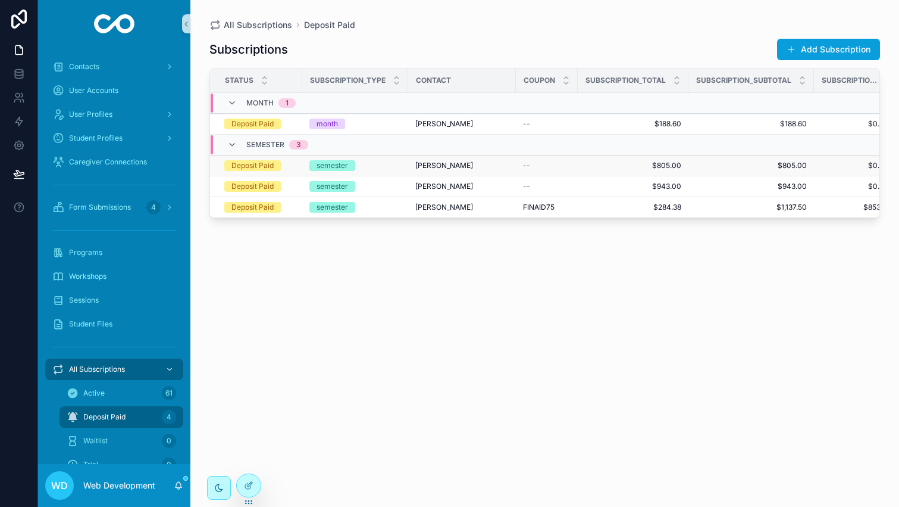
click at [262, 161] on div "Deposit Paid" at bounding box center [253, 165] width 42 height 11
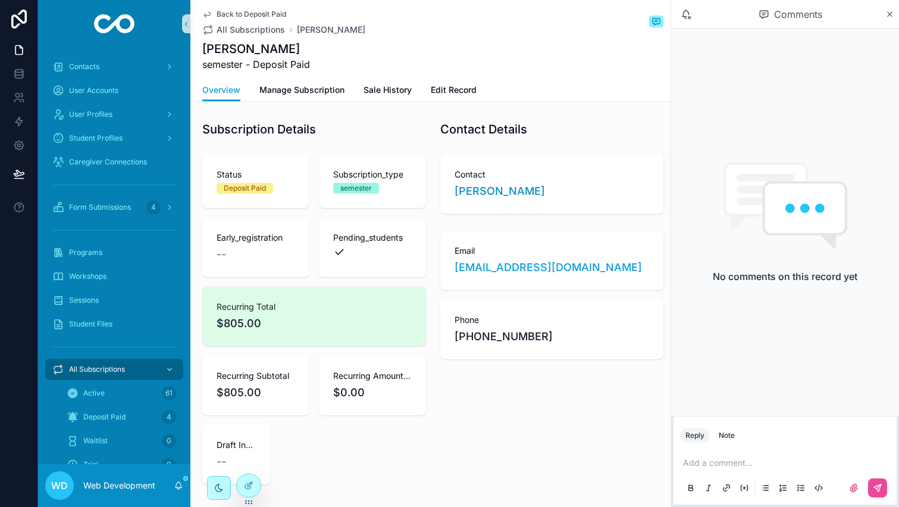
click at [217, 10] on span "Back to Deposit Paid" at bounding box center [252, 15] width 70 height 10
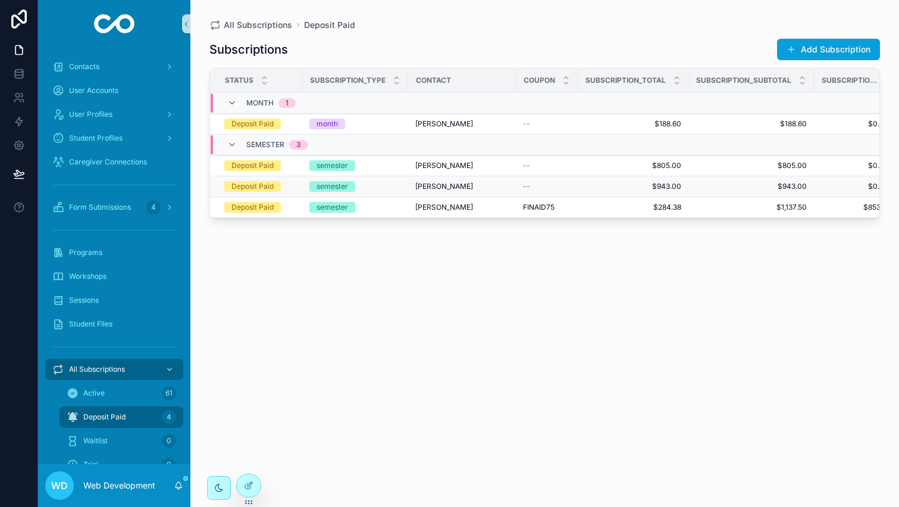
click at [240, 183] on div "Deposit Paid" at bounding box center [253, 186] width 42 height 11
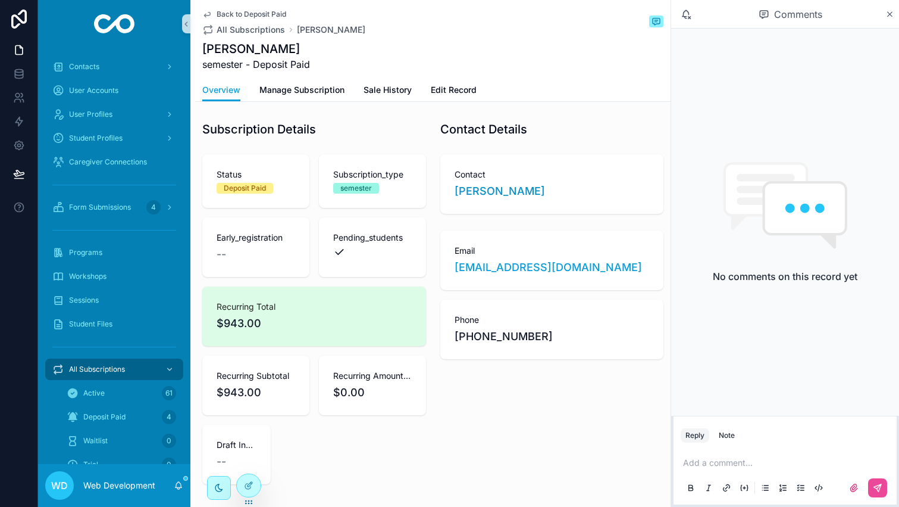
click at [230, 11] on span "Back to Deposit Paid" at bounding box center [252, 15] width 70 height 10
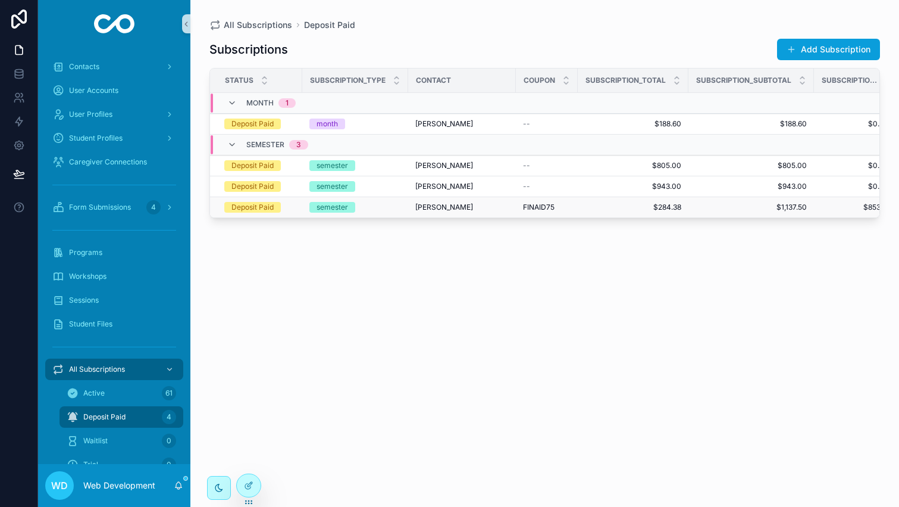
click at [258, 211] on div "Deposit Paid" at bounding box center [253, 207] width 42 height 11
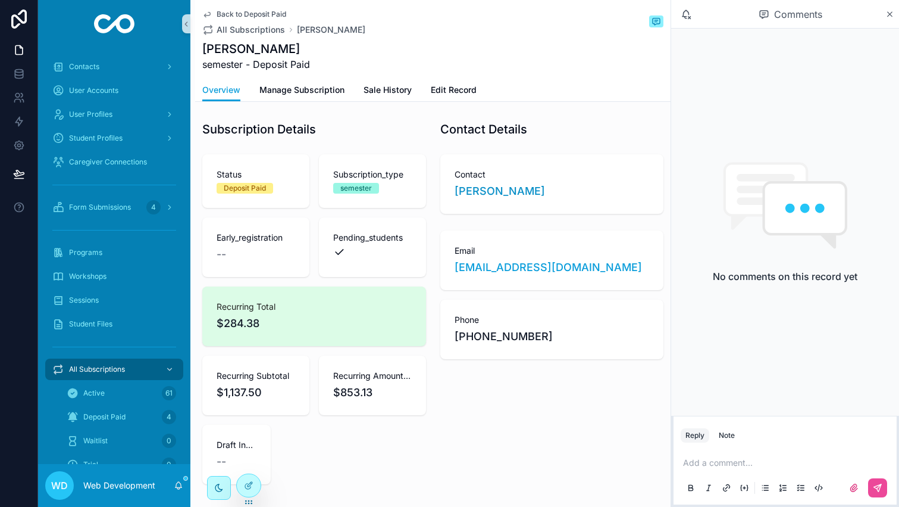
click at [235, 18] on span "Back to Deposit Paid" at bounding box center [252, 15] width 70 height 10
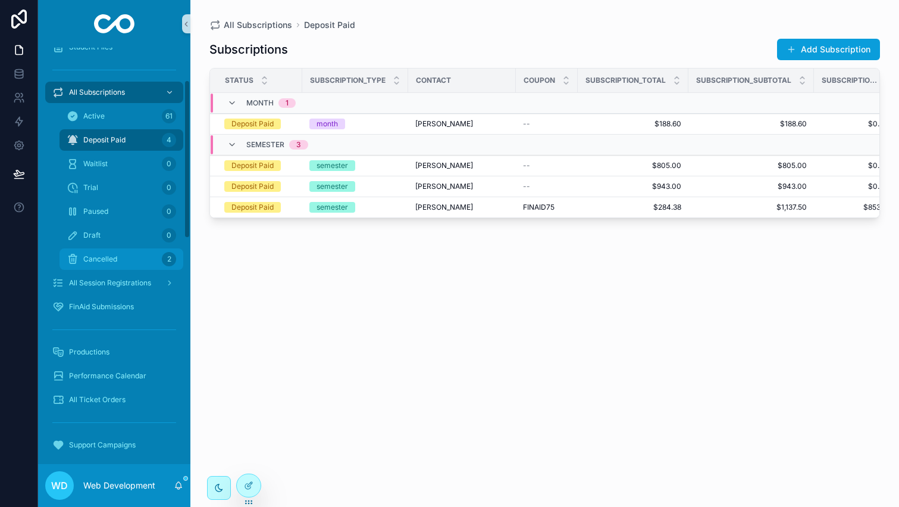
scroll to position [286, 0]
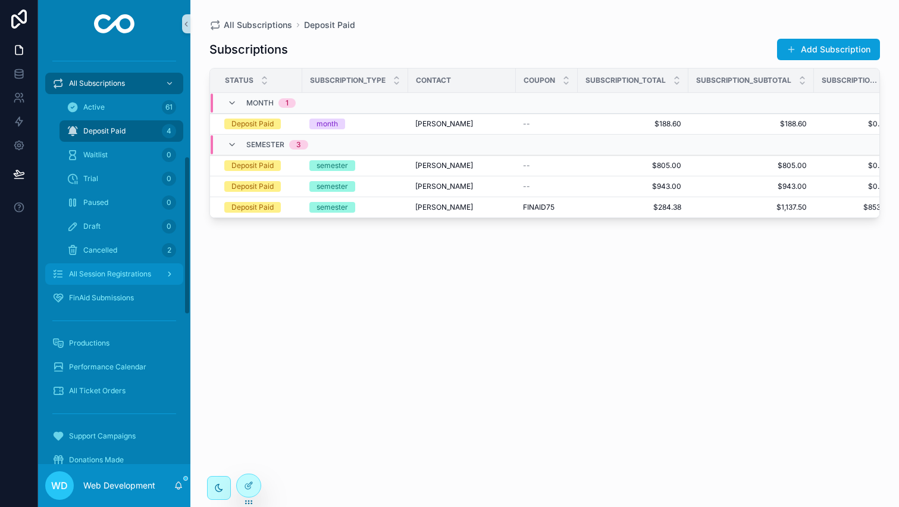
click at [123, 276] on span "All Session Registrations" at bounding box center [110, 274] width 82 height 10
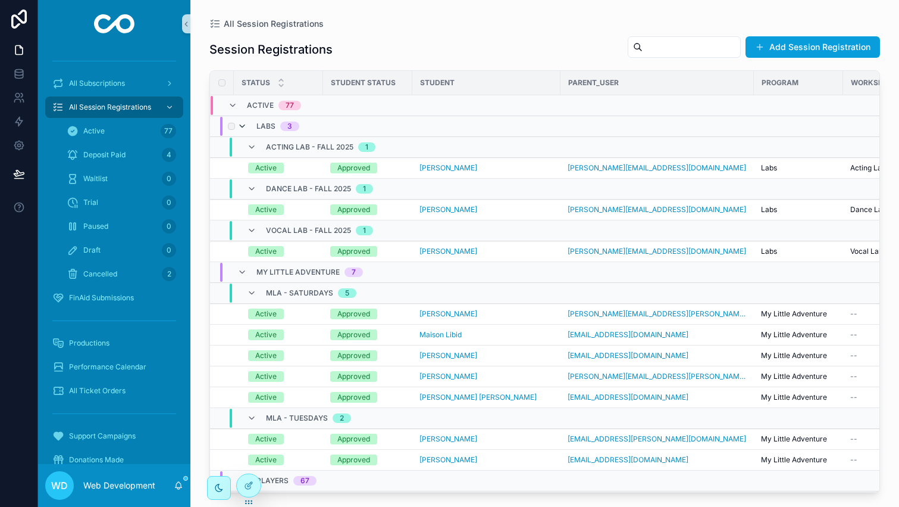
click at [237, 129] on icon "scrollable content" at bounding box center [242, 126] width 10 height 10
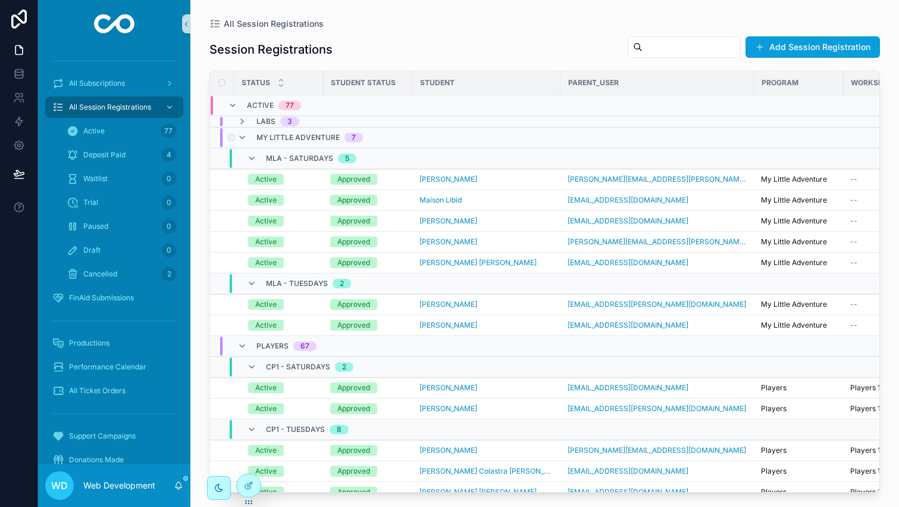
click at [239, 127] on td "My Little Adventure 7" at bounding box center [385, 137] width 351 height 21
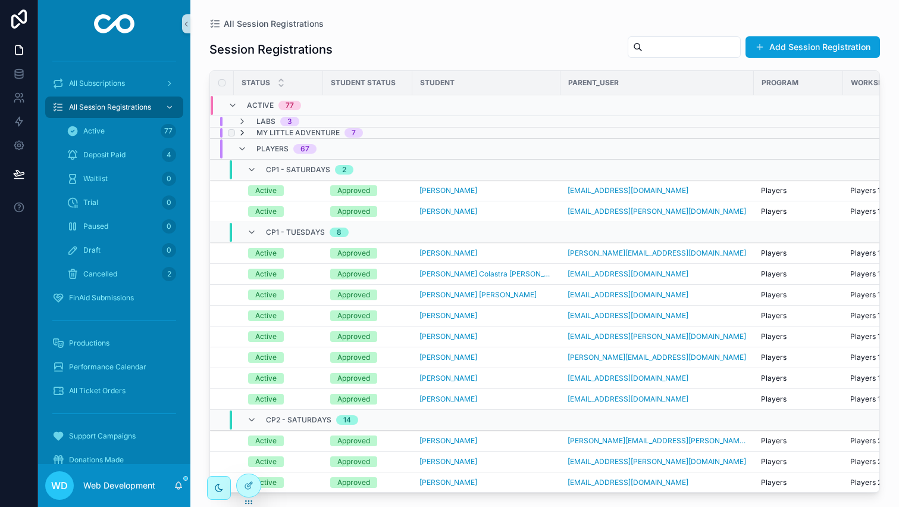
click at [238, 132] on icon "scrollable content" at bounding box center [242, 133] width 10 height 10
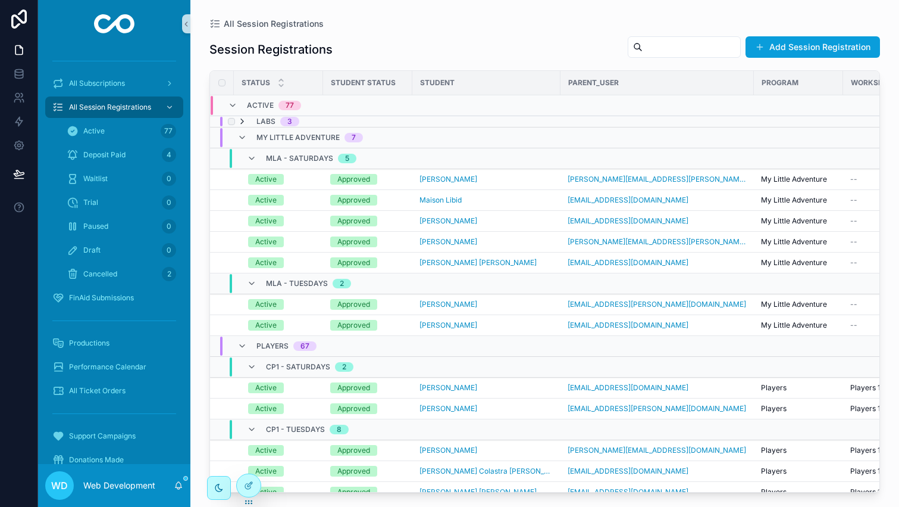
click at [243, 123] on icon "scrollable content" at bounding box center [242, 122] width 10 height 10
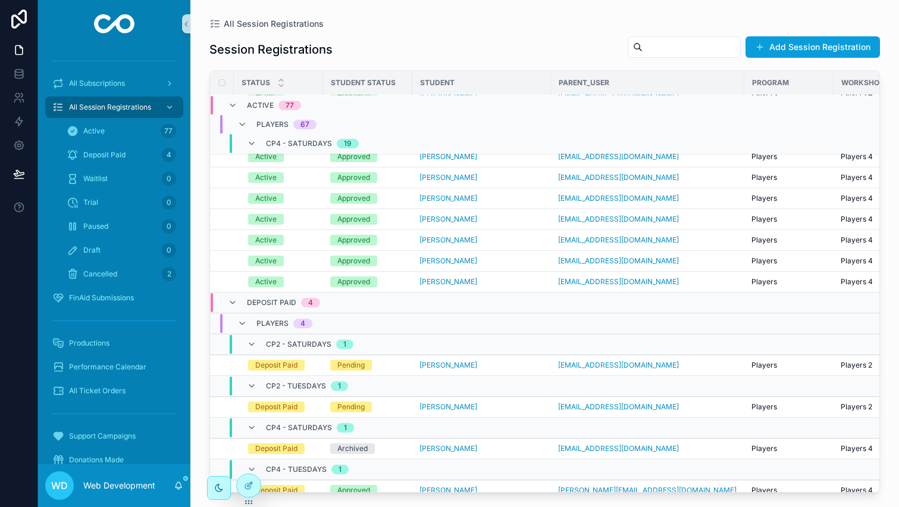
scroll to position [1745, 0]
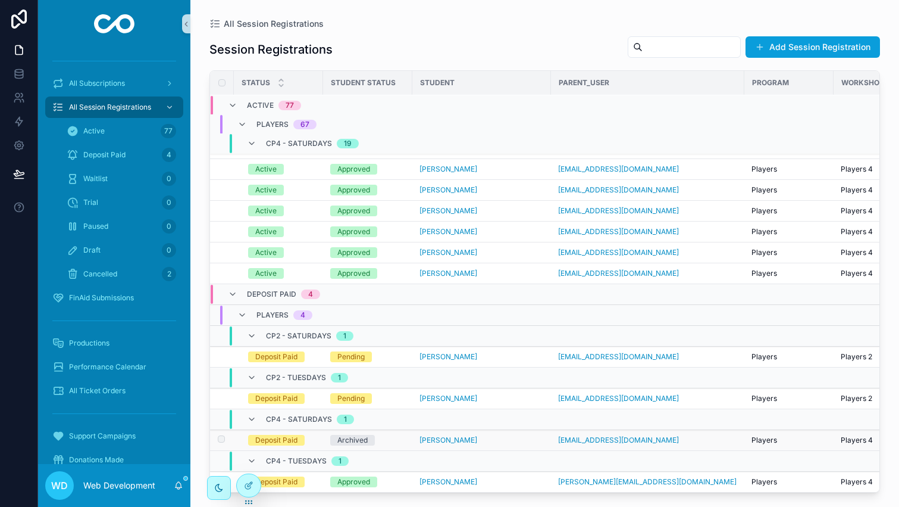
click at [388, 439] on div "Archived" at bounding box center [367, 440] width 75 height 11
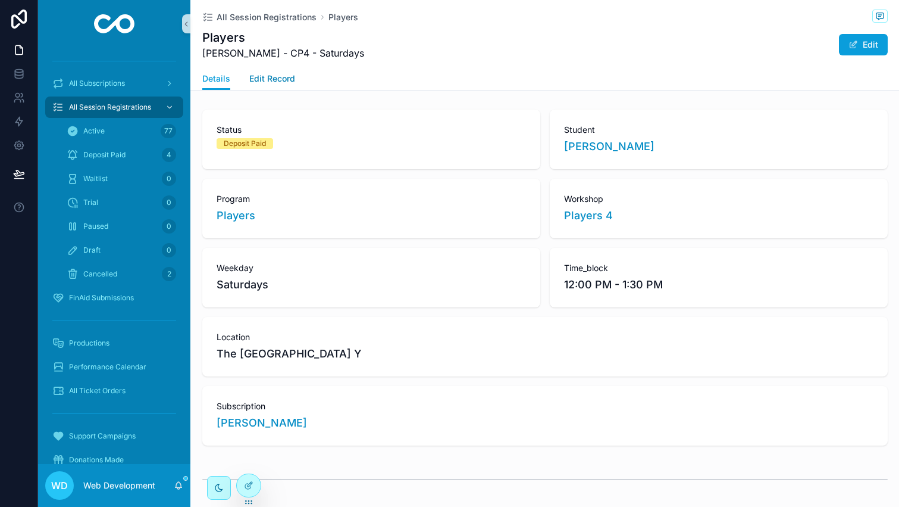
click at [279, 78] on span "Edit Record" at bounding box center [272, 79] width 46 height 12
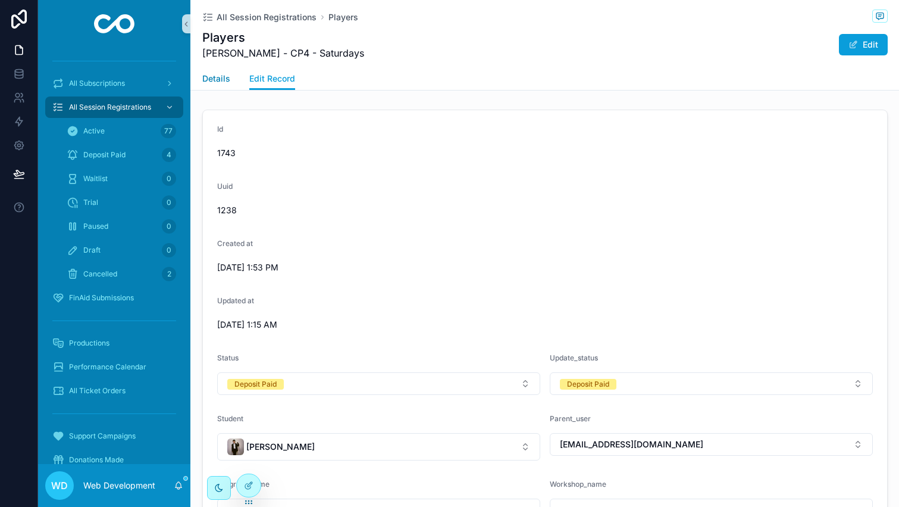
click at [208, 79] on span "Details" at bounding box center [216, 79] width 28 height 12
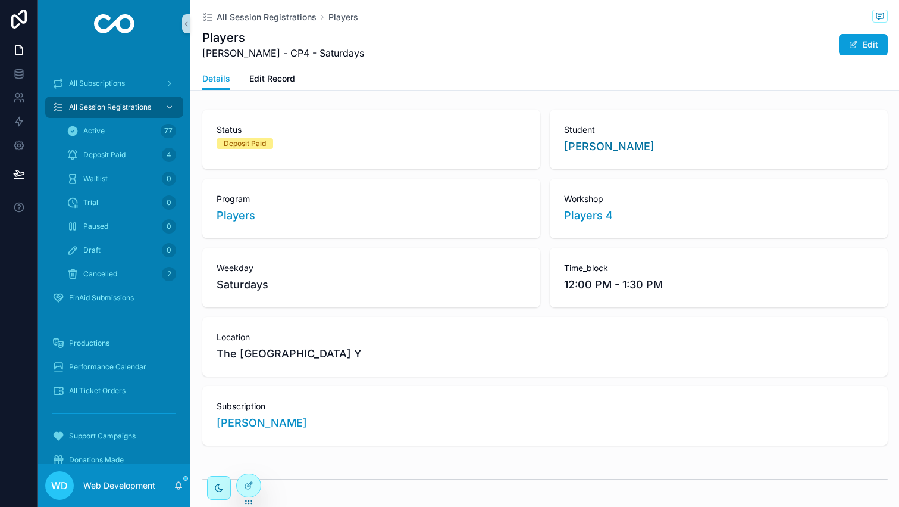
click at [594, 142] on span "[PERSON_NAME]" at bounding box center [609, 146] width 90 height 17
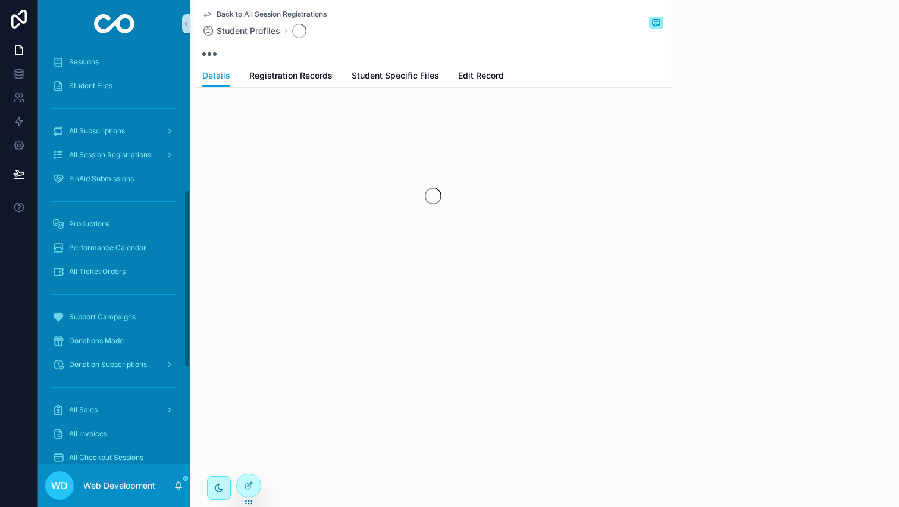
scroll to position [333, 0]
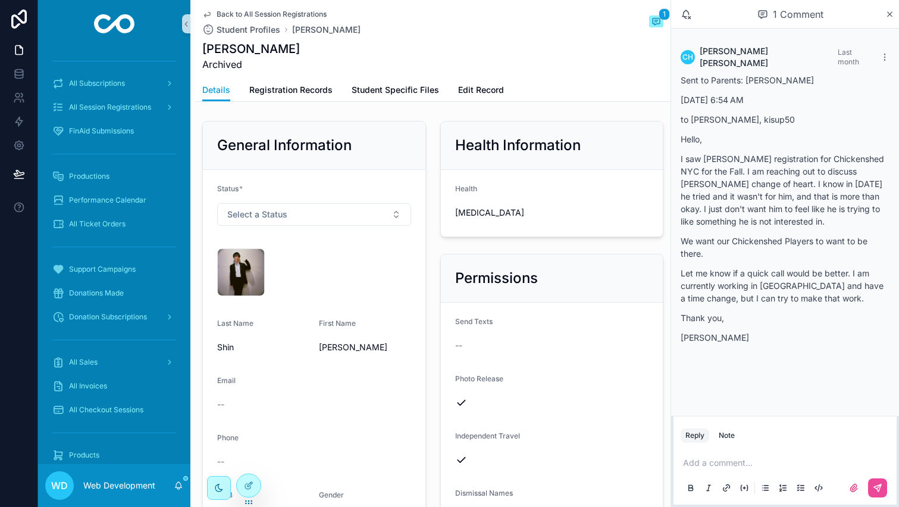
click at [220, 5] on div "Back to All Session Registrations Student Profiles [PERSON_NAME] 1 [PERSON_NAME…" at bounding box center [432, 39] width 461 height 79
click at [214, 11] on link "Back to All Session Registrations" at bounding box center [264, 15] width 124 height 10
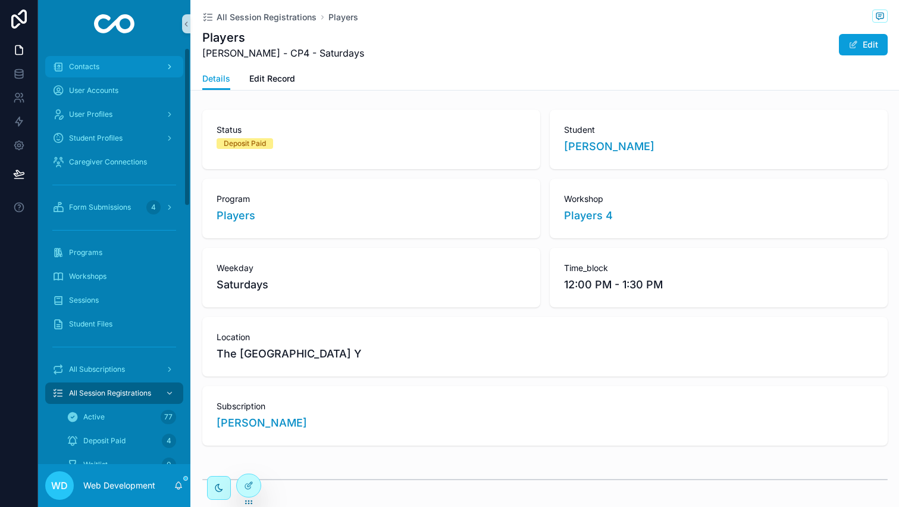
click at [108, 67] on div "Contacts" at bounding box center [114, 66] width 124 height 19
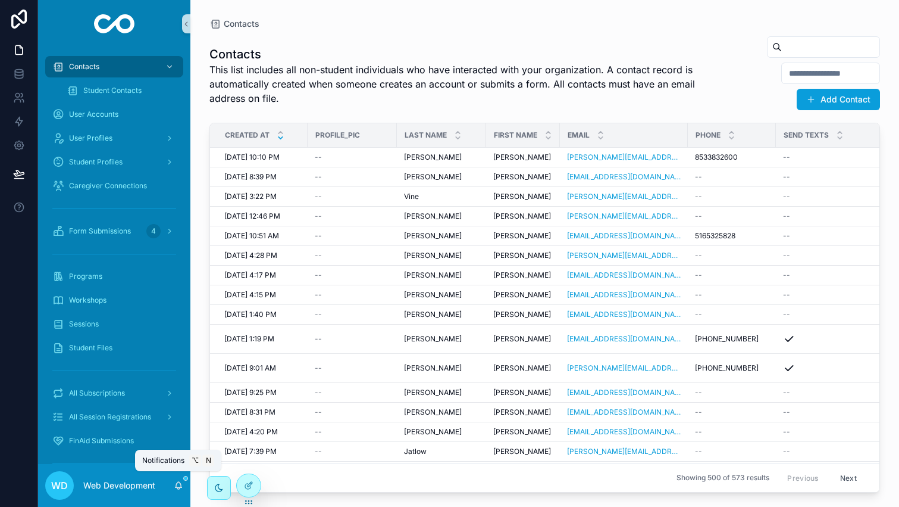
click at [179, 483] on icon "scrollable content" at bounding box center [179, 485] width 10 height 10
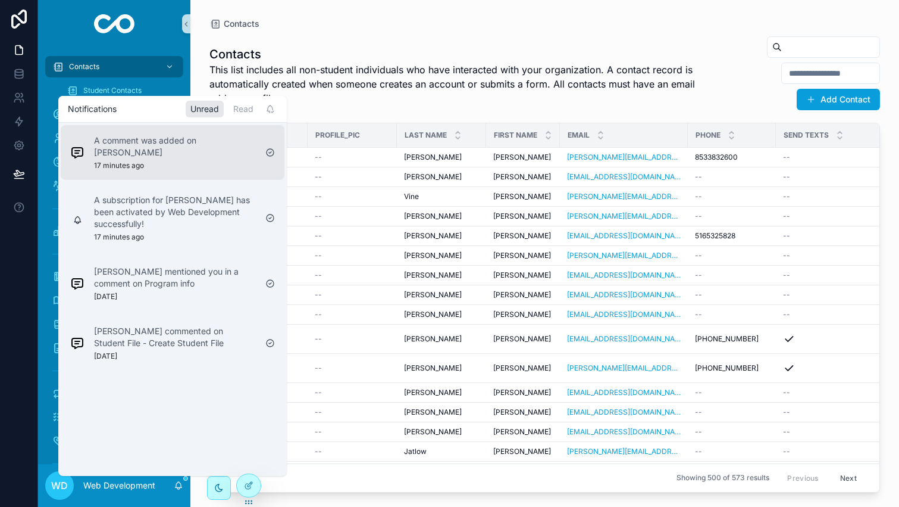
click at [193, 160] on div "A comment was added on [PERSON_NAME] 17 minutes ago" at bounding box center [175, 153] width 162 height 36
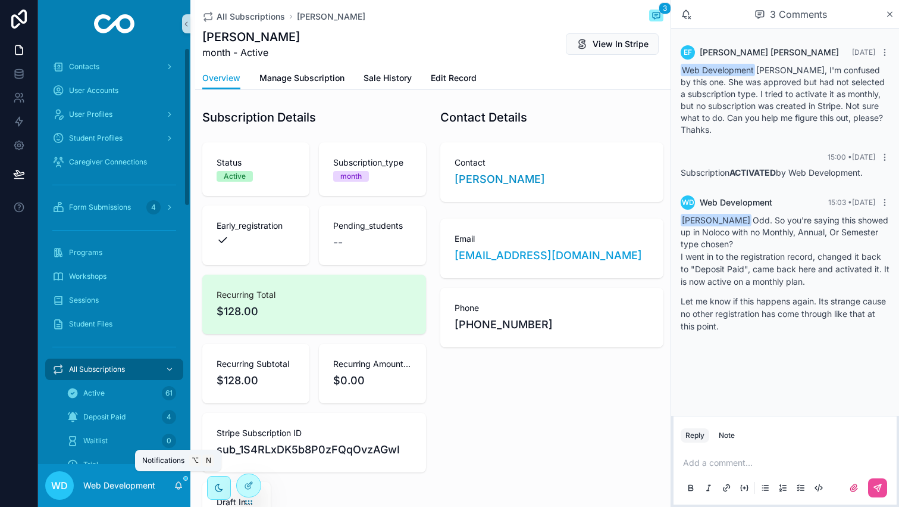
click at [179, 487] on icon "scrollable content" at bounding box center [178, 488] width 2 height 2
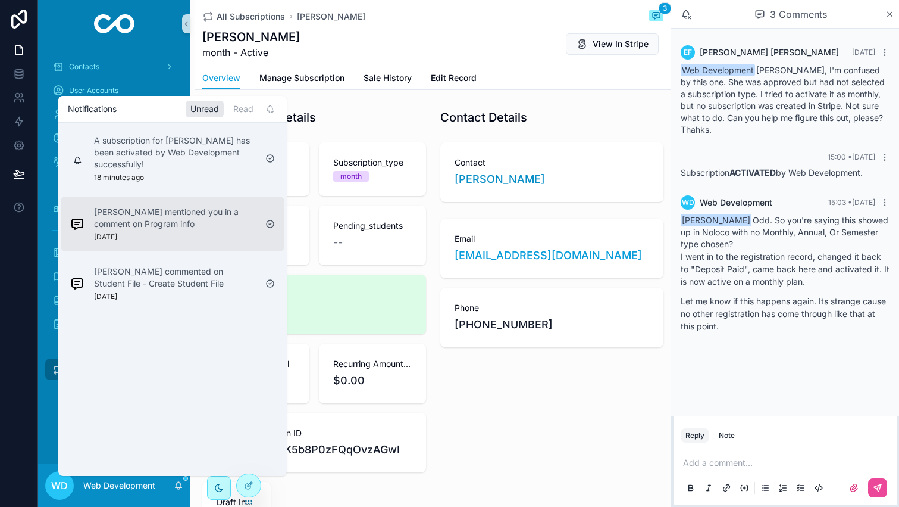
click at [243, 227] on p "[PERSON_NAME] mentioned you in a comment on Program info" at bounding box center [175, 218] width 162 height 24
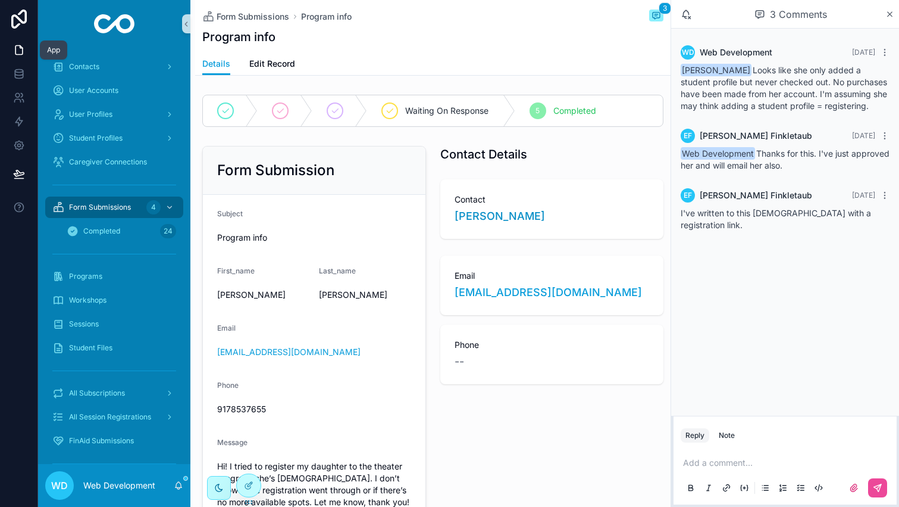
click at [14, 45] on icon at bounding box center [19, 50] width 12 height 12
click at [892, 11] on icon "scrollable content" at bounding box center [890, 15] width 9 height 10
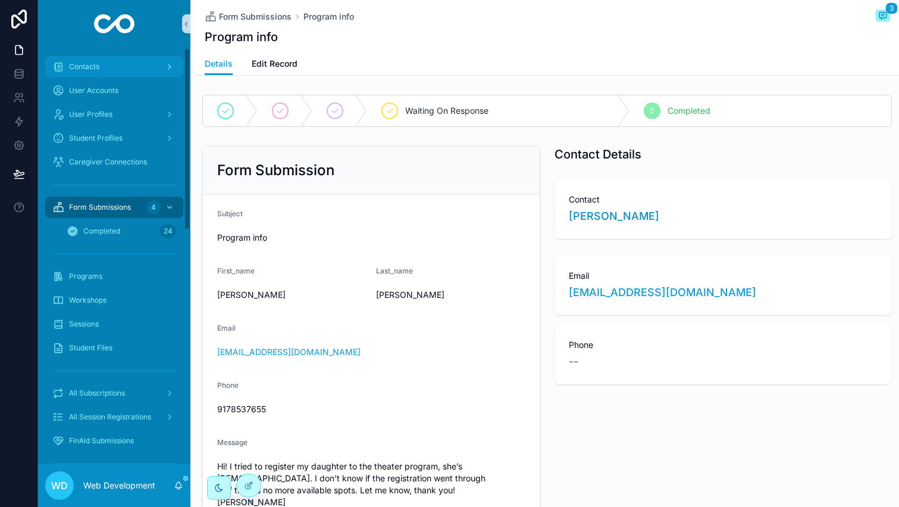
click at [107, 67] on div "Contacts" at bounding box center [114, 66] width 124 height 19
